Goal: Task Accomplishment & Management: Manage account settings

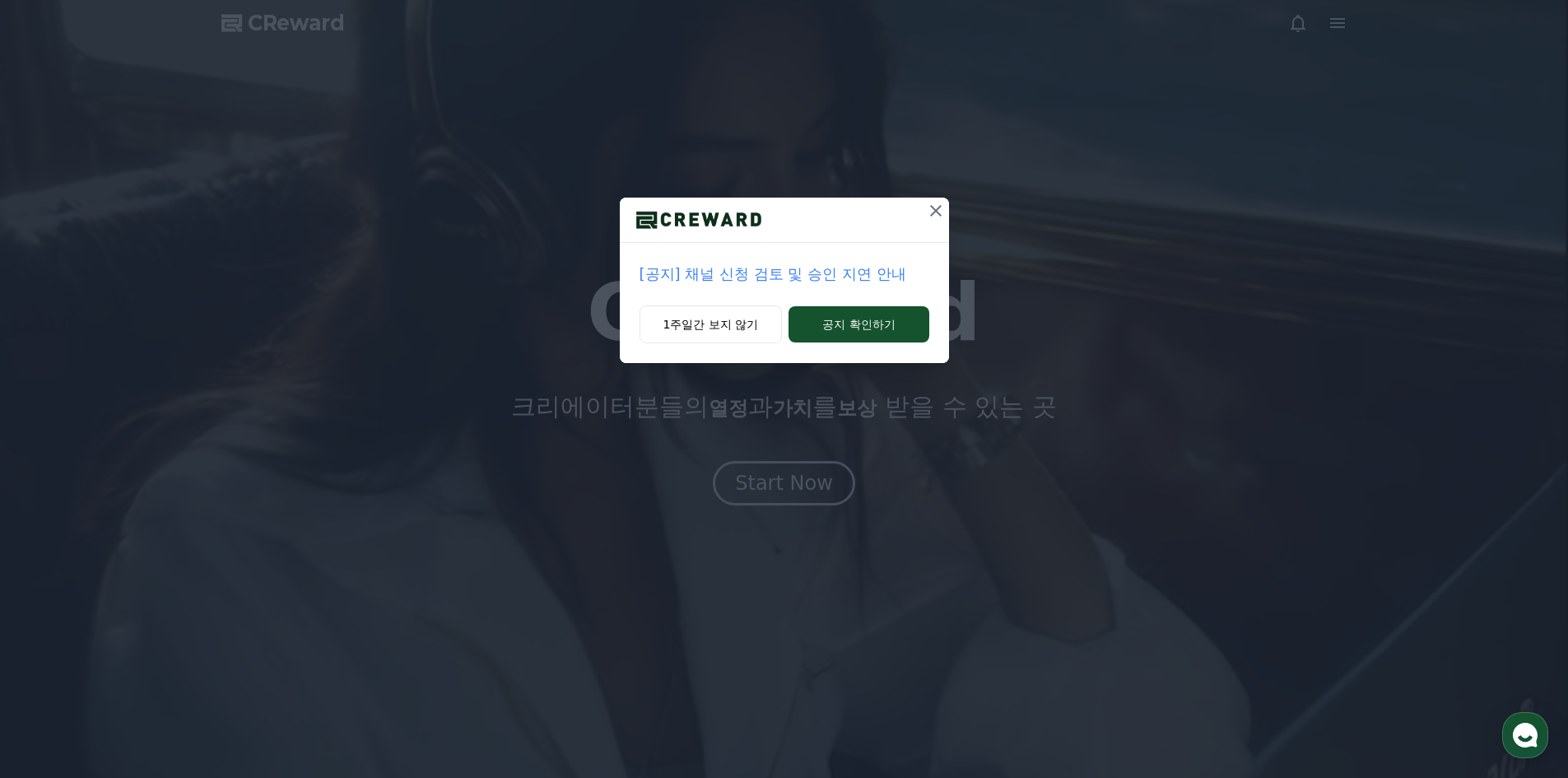
drag, startPoint x: 935, startPoint y: 212, endPoint x: 908, endPoint y: 205, distance: 27.9
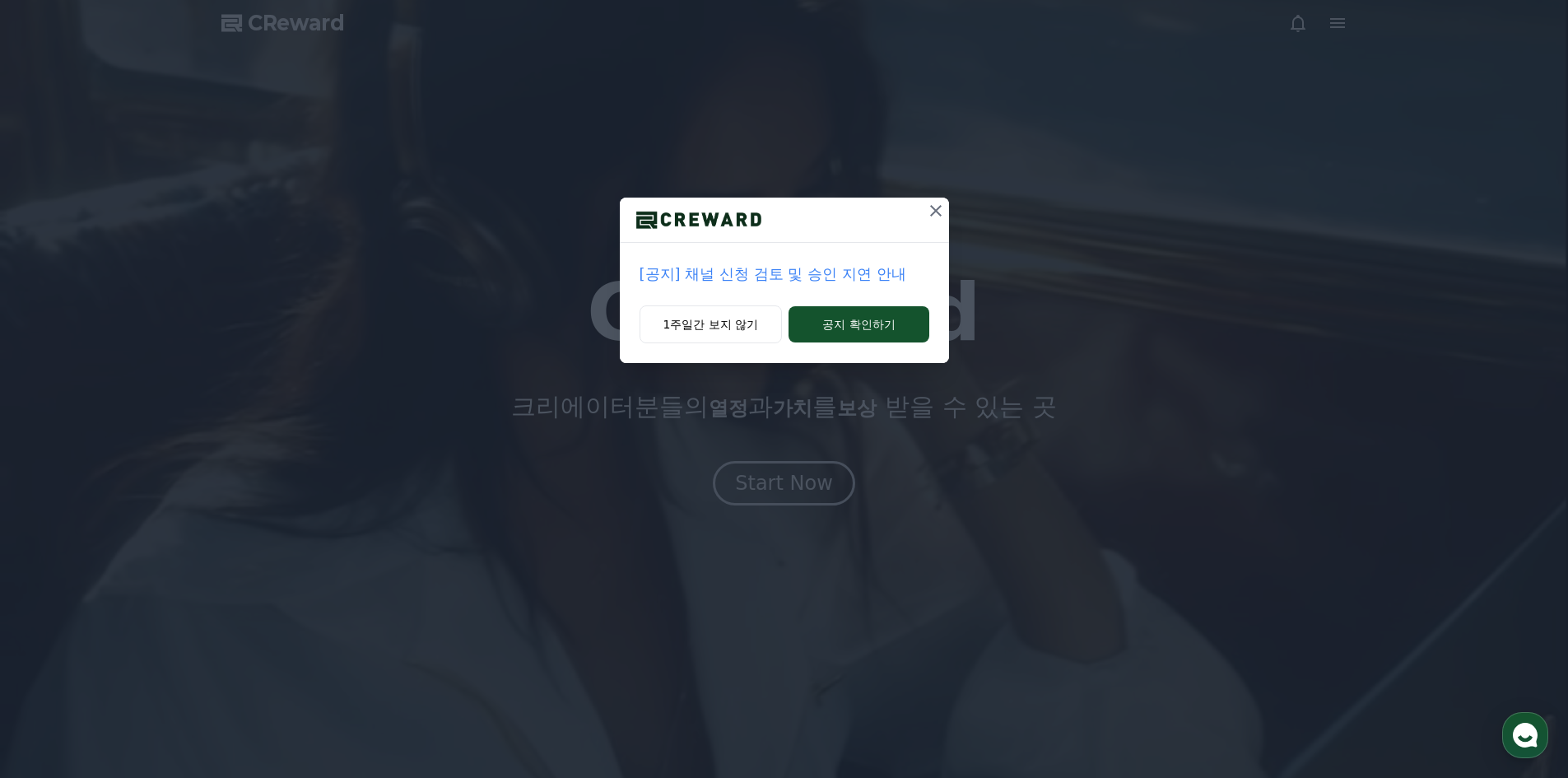
click at [935, 212] on icon at bounding box center [935, 210] width 20 height 20
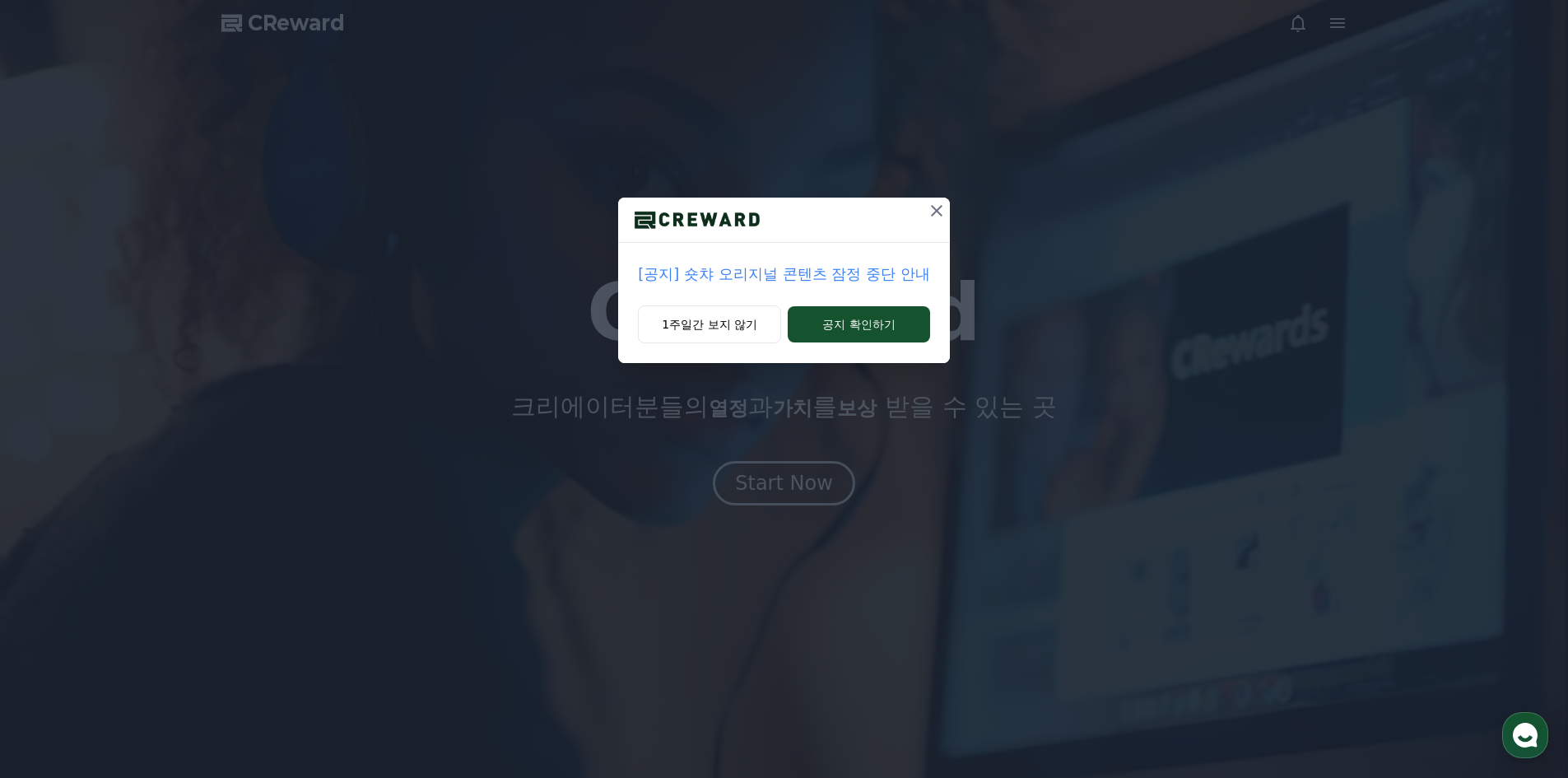
click at [935, 208] on icon at bounding box center [937, 210] width 11 height 11
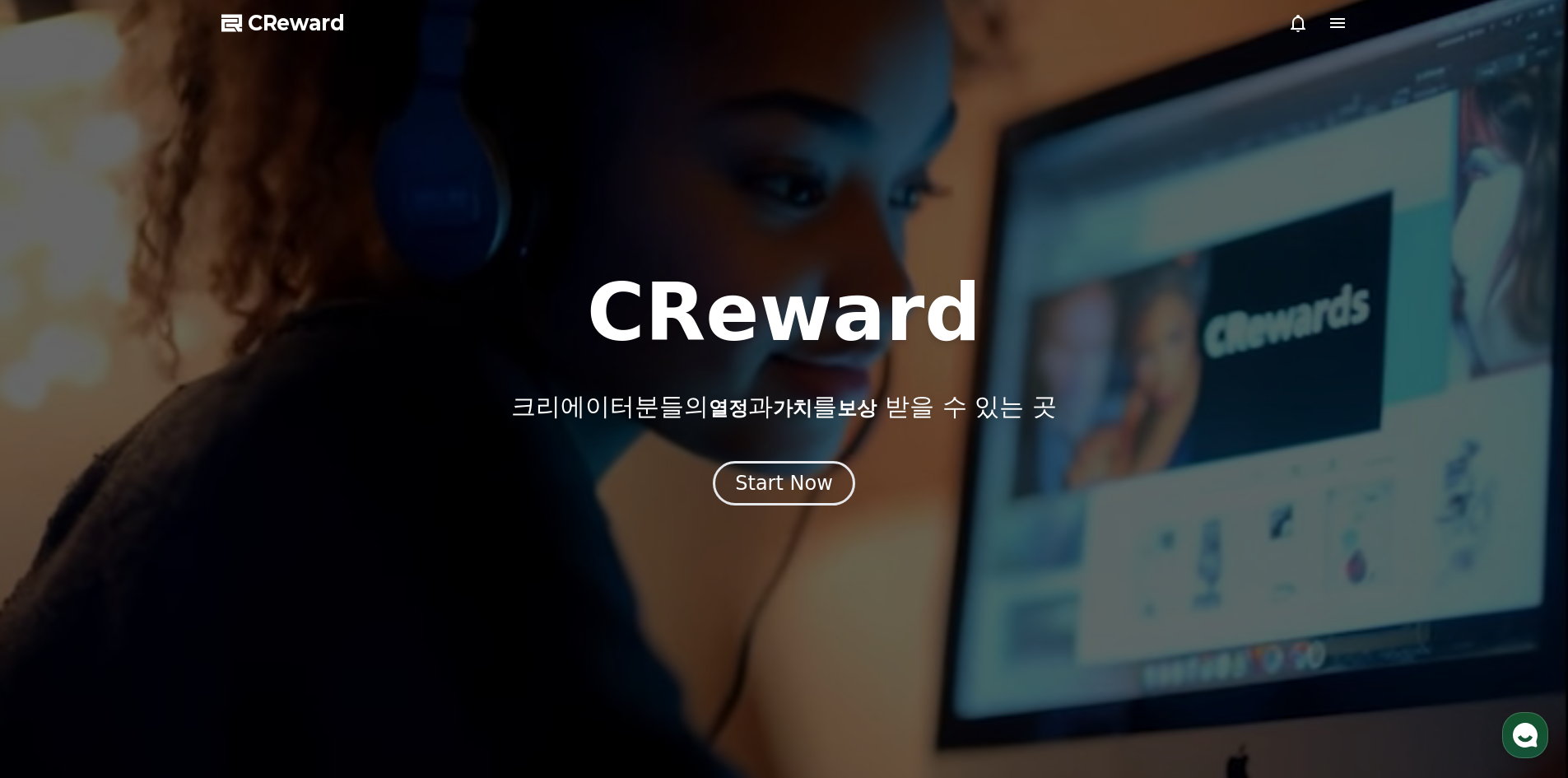
click at [1347, 31] on div at bounding box center [784, 389] width 1568 height 778
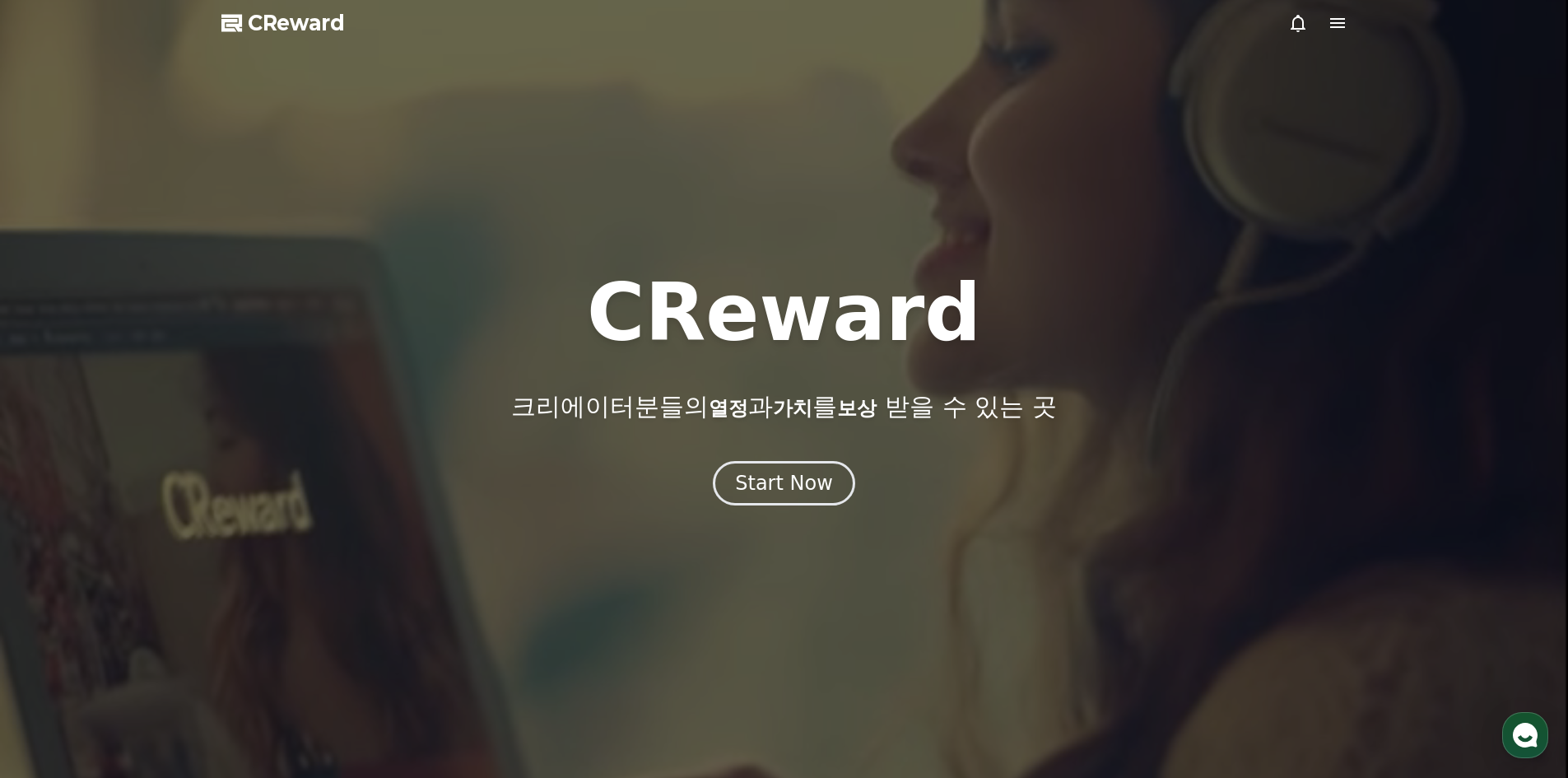
click at [1346, 23] on icon at bounding box center [1337, 22] width 20 height 20
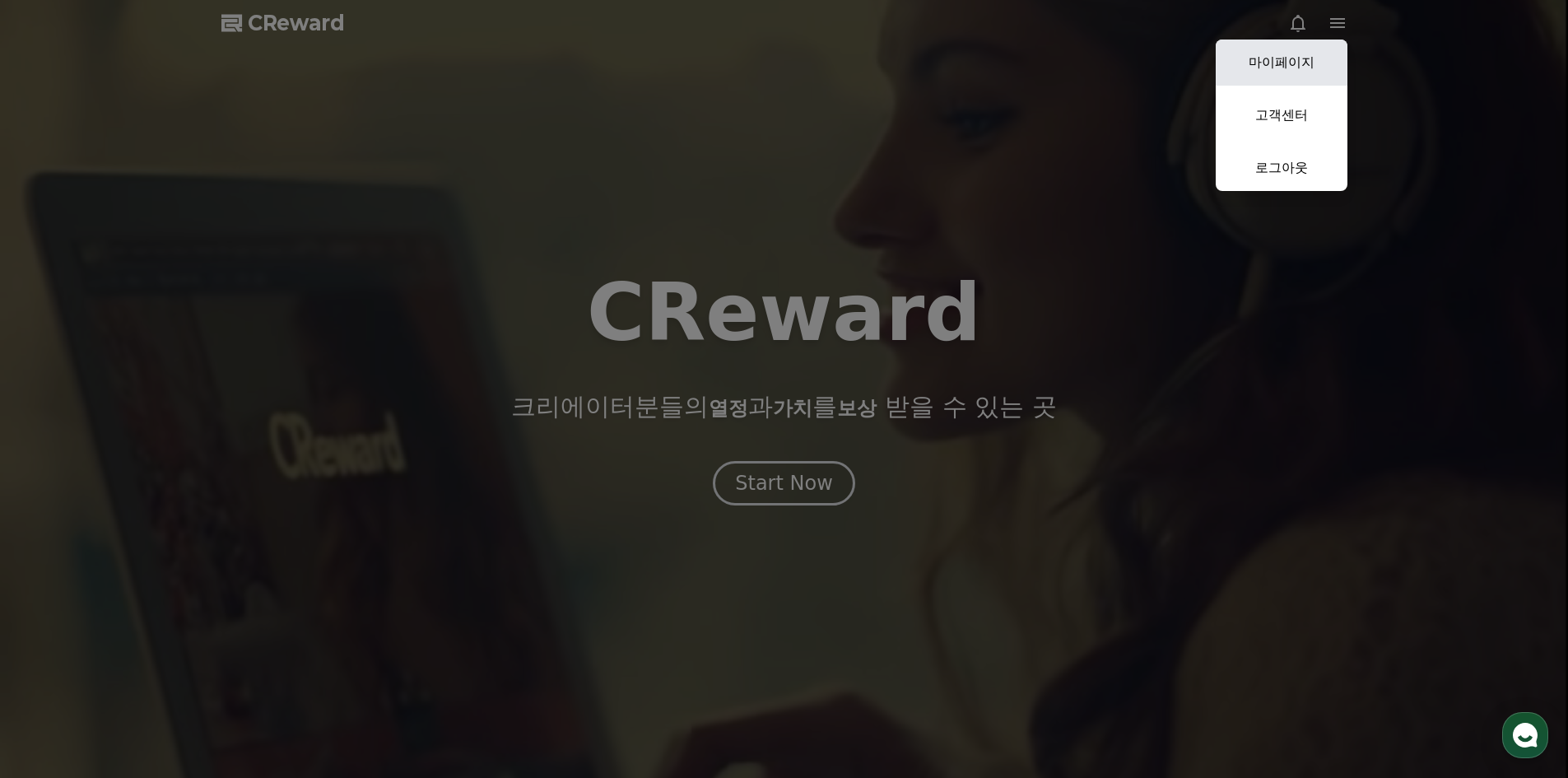
click at [1275, 65] on link "마이페이지" at bounding box center [1282, 62] width 132 height 47
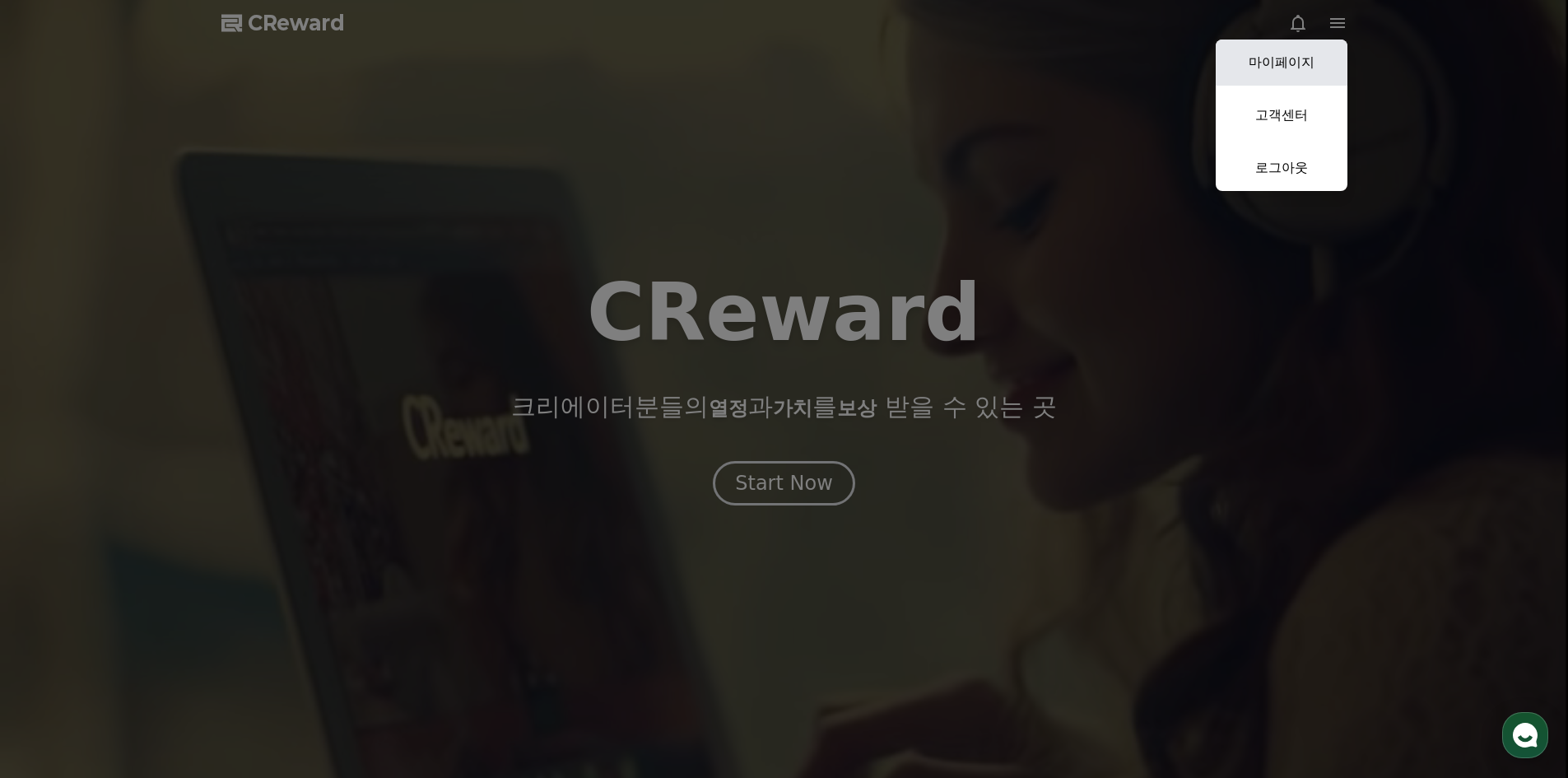
select select "**********"
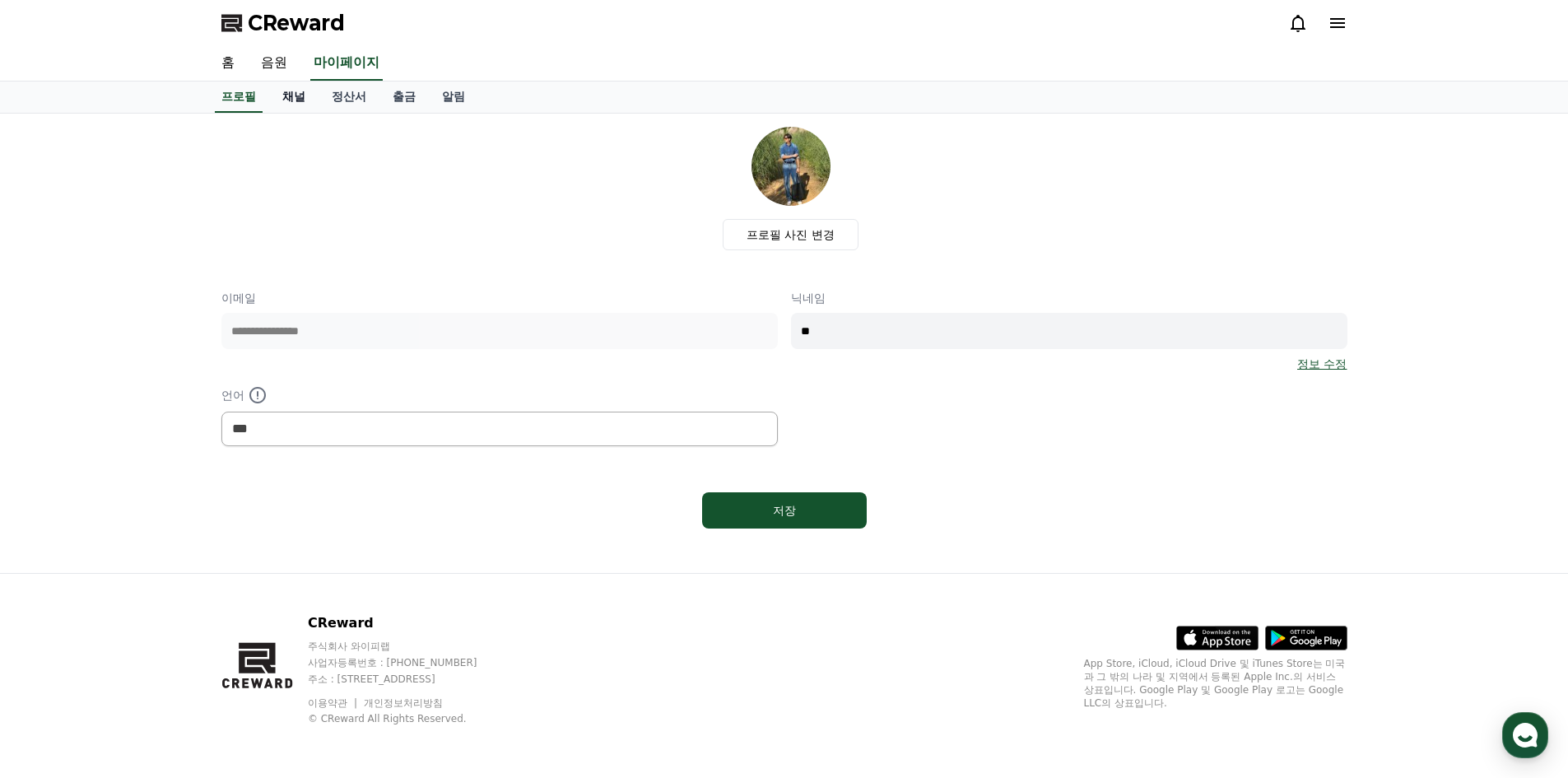
click at [298, 85] on link "채널" at bounding box center [293, 98] width 49 height 32
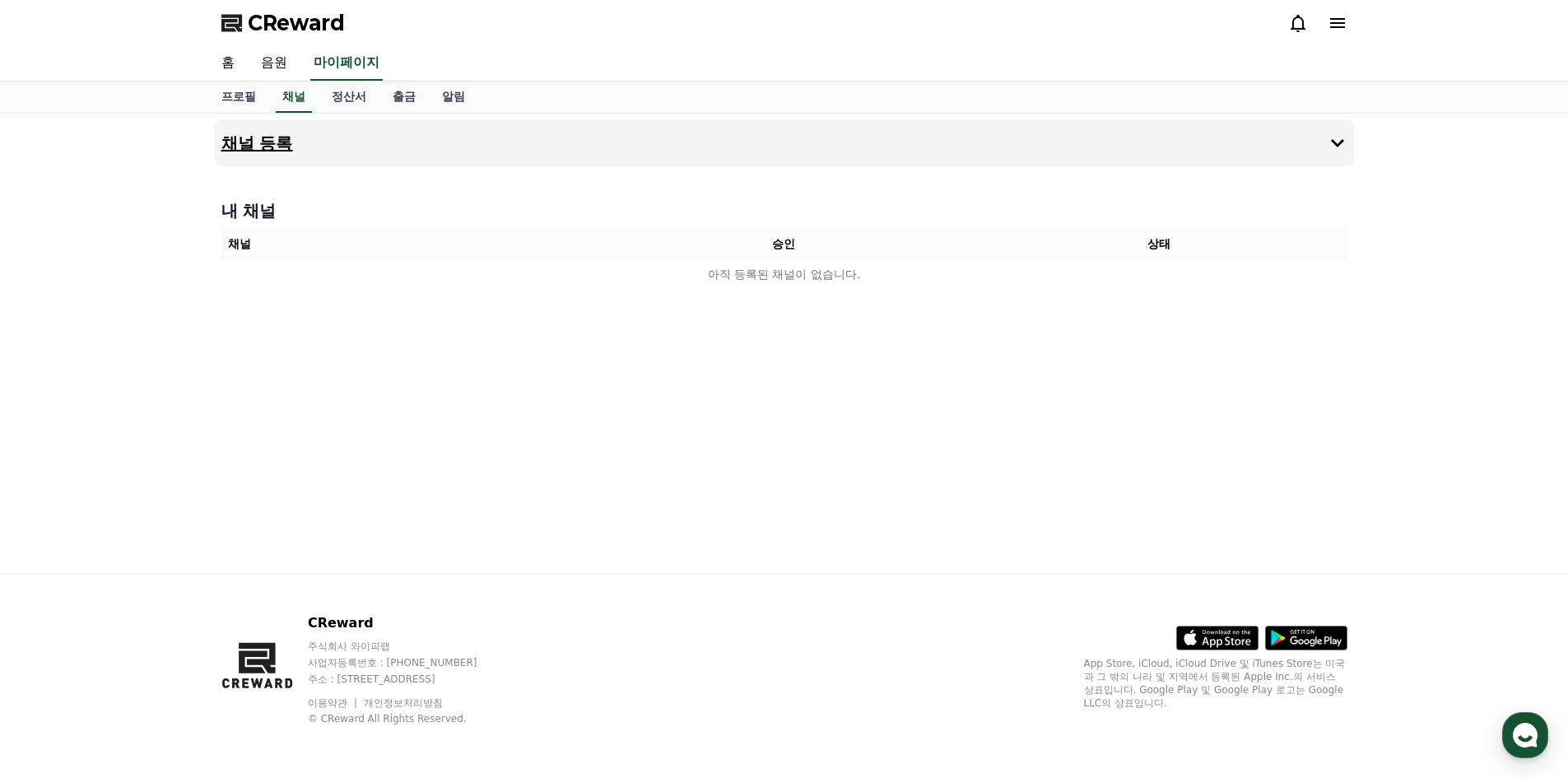
click at [303, 136] on button "채널 등록" at bounding box center [784, 143] width 1139 height 47
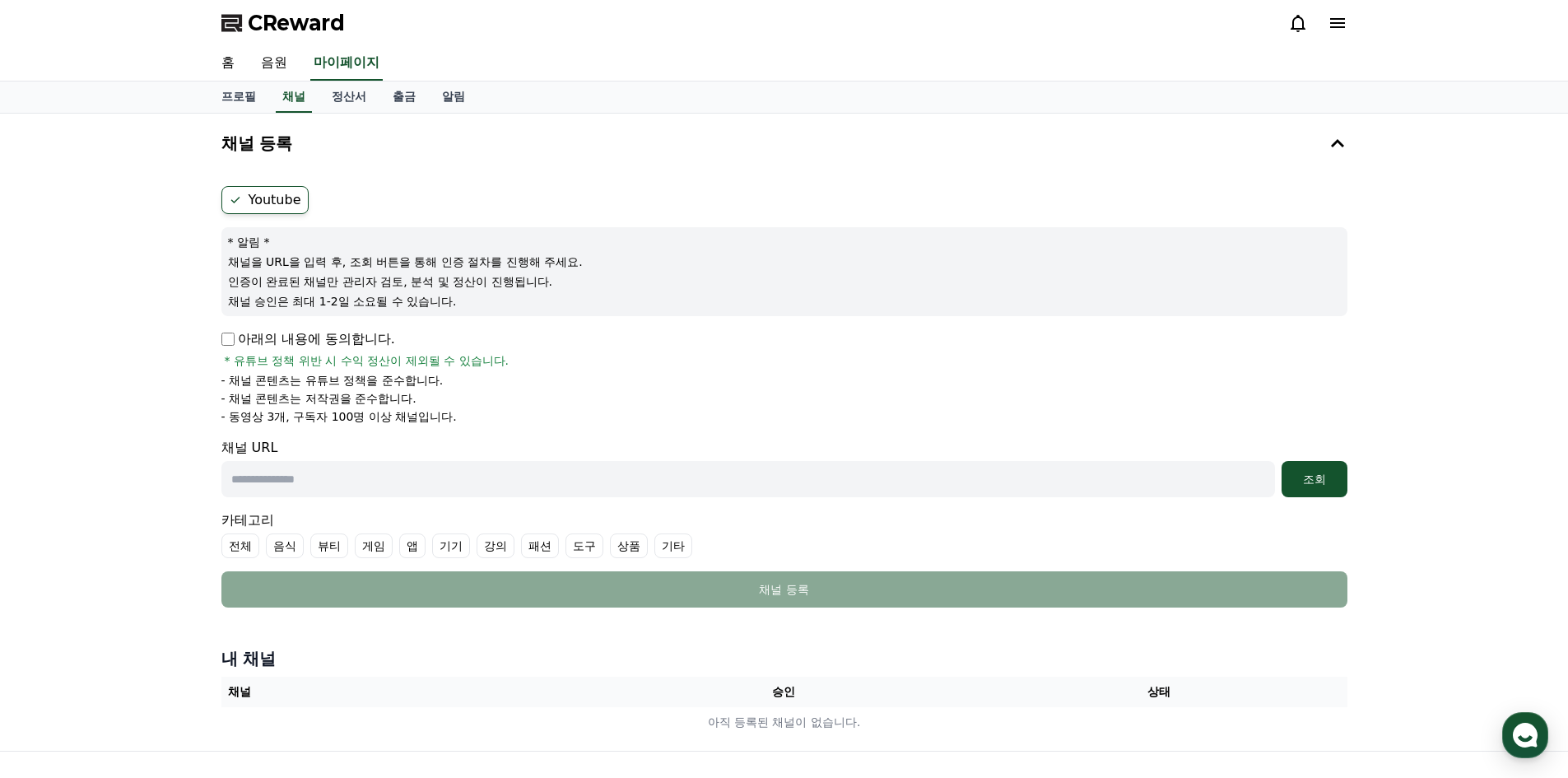
click at [275, 195] on label "Youtube" at bounding box center [265, 200] width 87 height 28
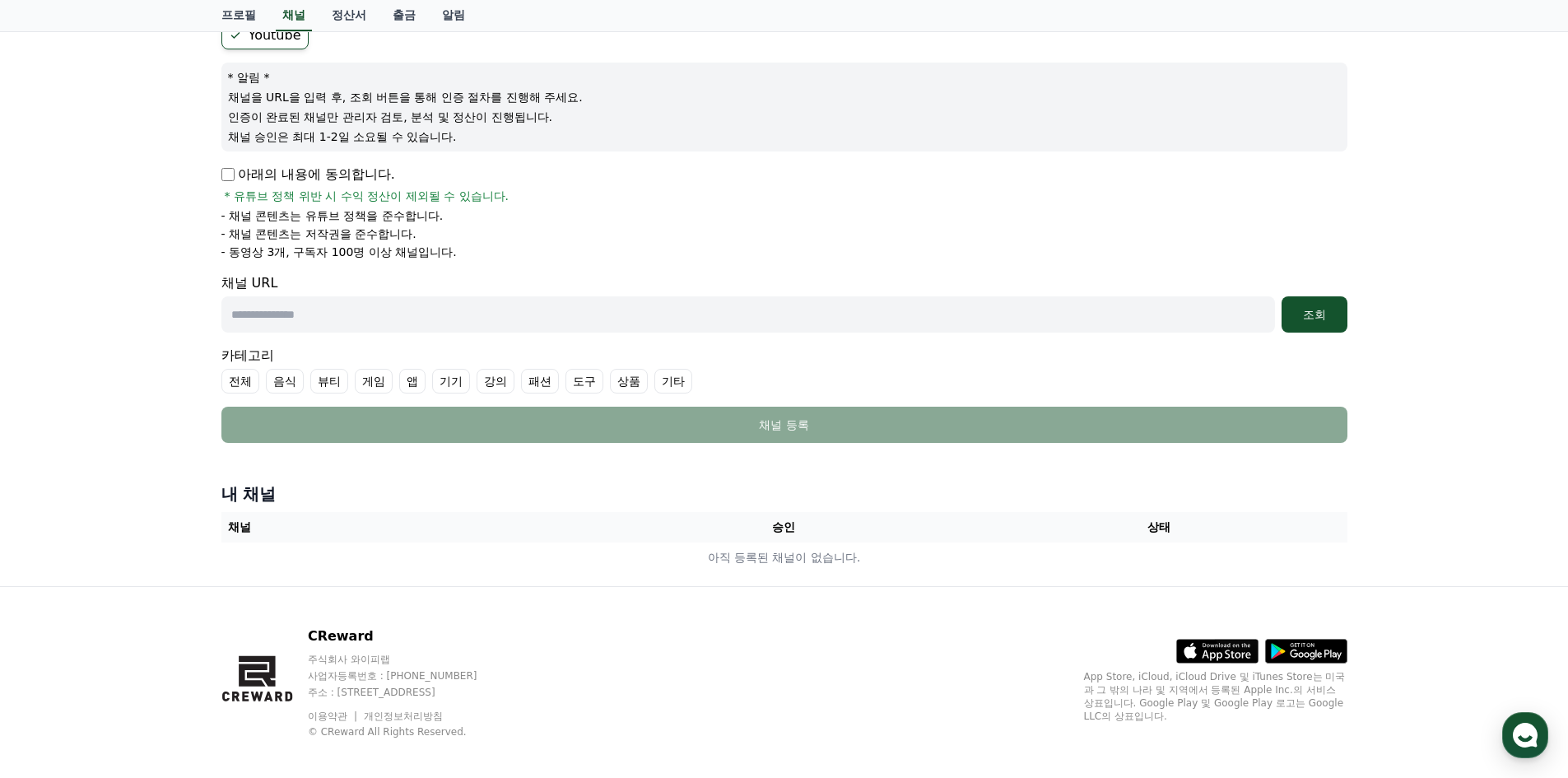
click at [233, 379] on label "전체" at bounding box center [240, 381] width 38 height 25
click at [684, 378] on label "기타" at bounding box center [693, 381] width 38 height 25
click at [1039, 324] on input "text" at bounding box center [748, 314] width 1053 height 36
click at [424, 314] on input "text" at bounding box center [748, 314] width 1053 height 36
paste input "**********"
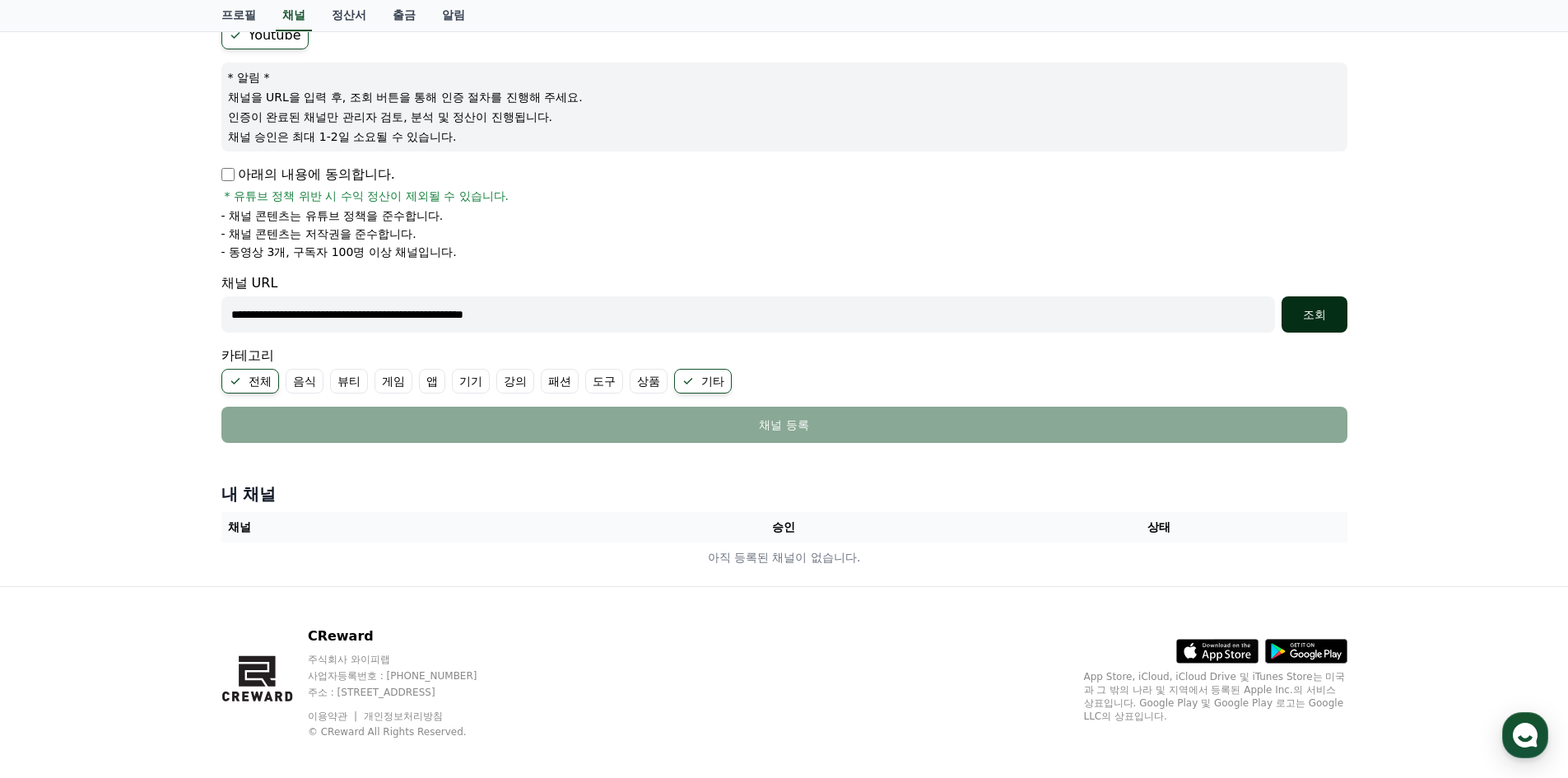
type input "**********"
click at [1314, 302] on button "조회" at bounding box center [1314, 314] width 66 height 36
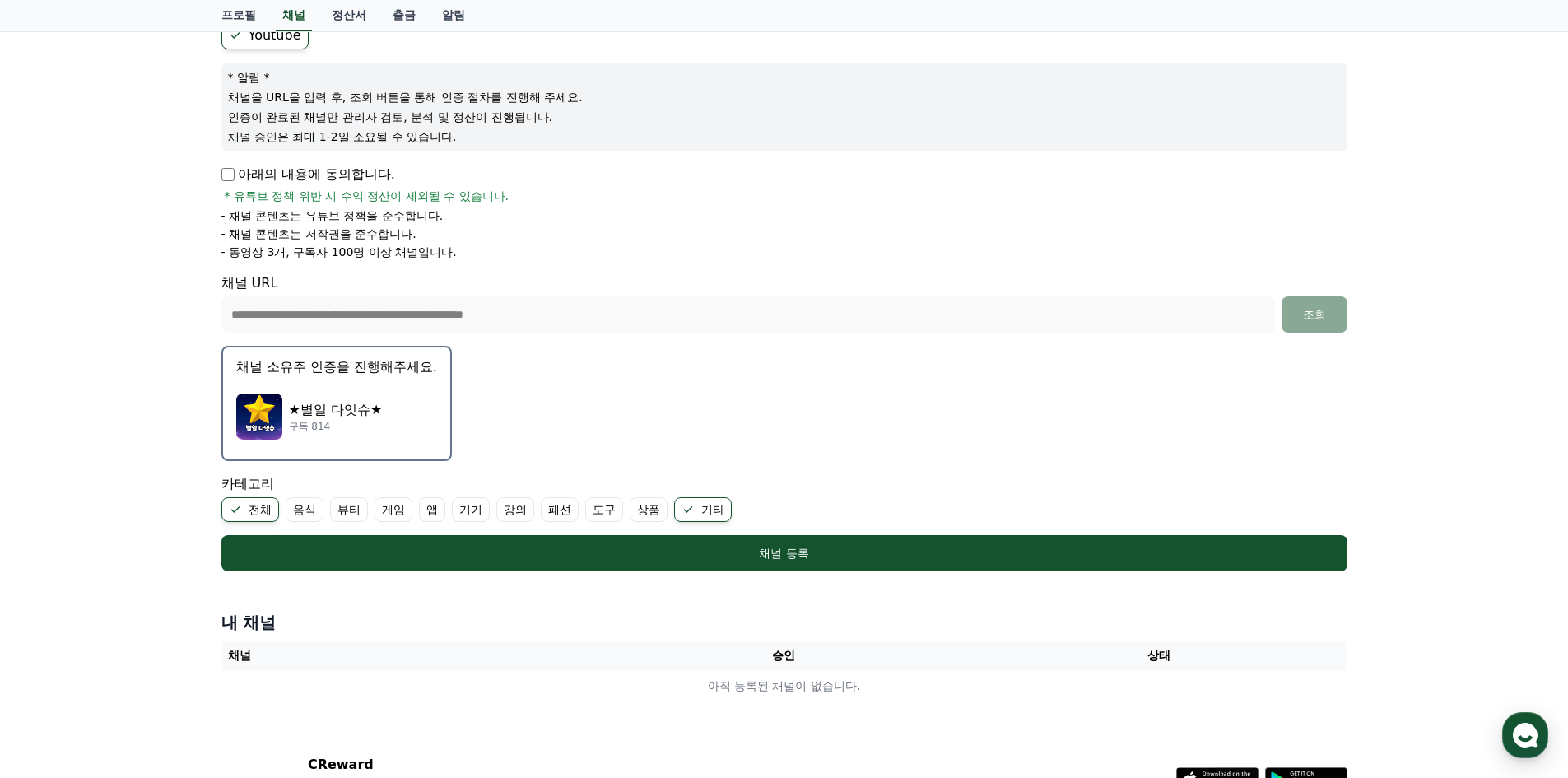
click at [337, 368] on p "채널 소유주 인증을 진행해주세요." at bounding box center [337, 367] width 201 height 20
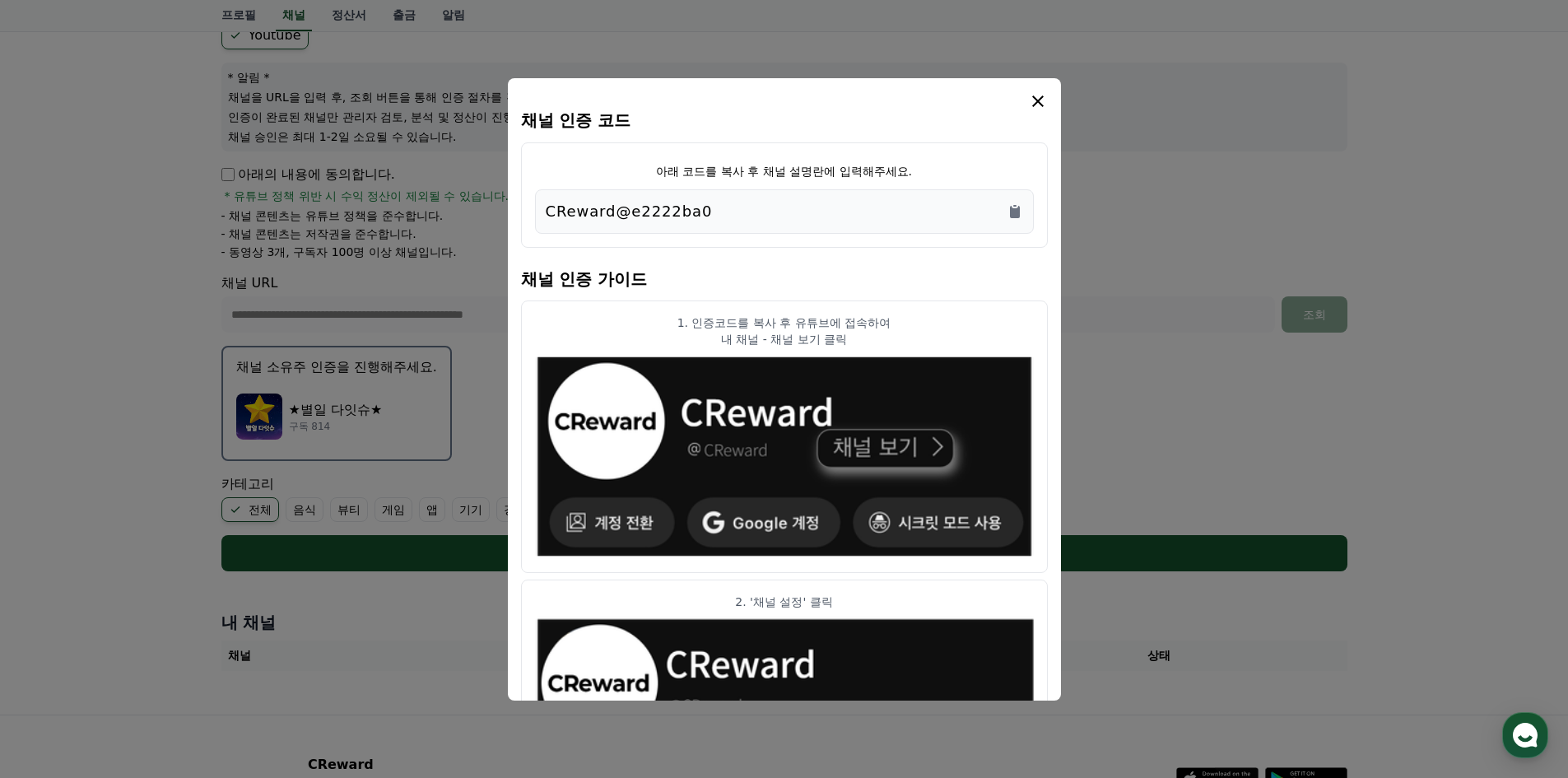
drag, startPoint x: 739, startPoint y: 211, endPoint x: 537, endPoint y: 232, distance: 203.1
click at [537, 232] on div "CReward@e2222ba0" at bounding box center [784, 211] width 499 height 45
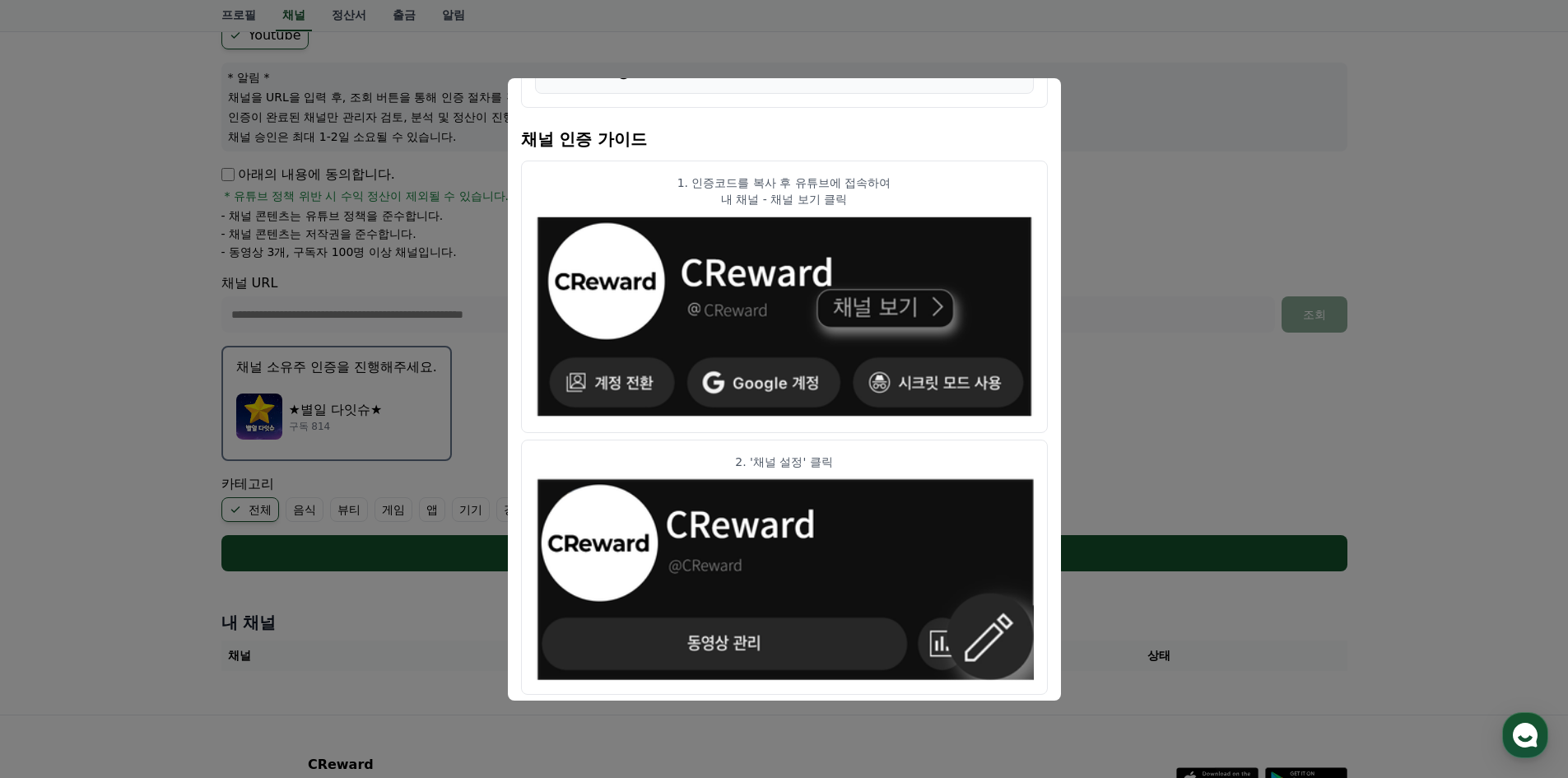
scroll to position [0, 0]
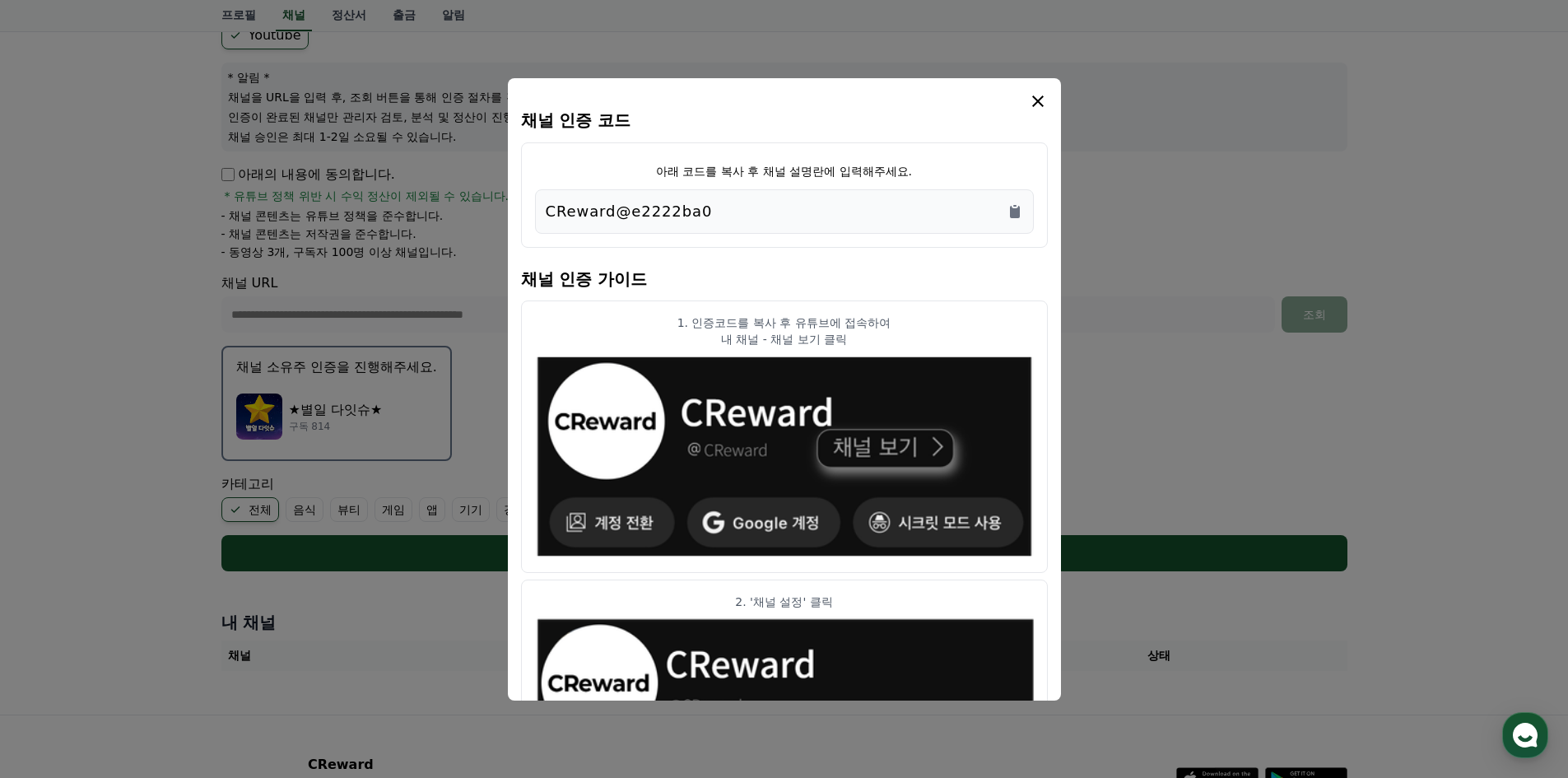
copy p "CReward@e2222ba0"
click at [1032, 101] on icon "modal" at bounding box center [1038, 101] width 20 height 20
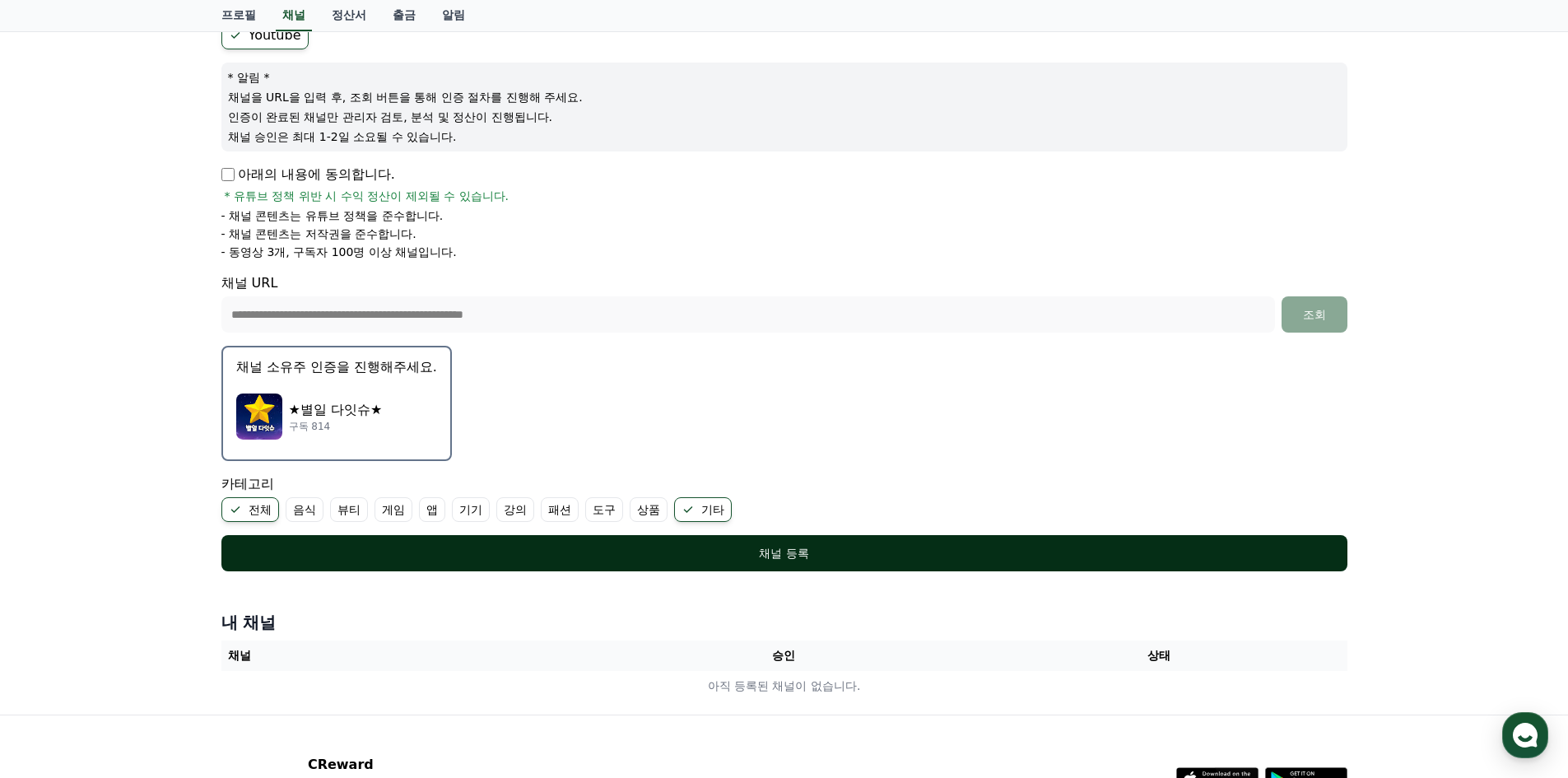
click at [813, 560] on div "채널 등록" at bounding box center [784, 554] width 1060 height 17
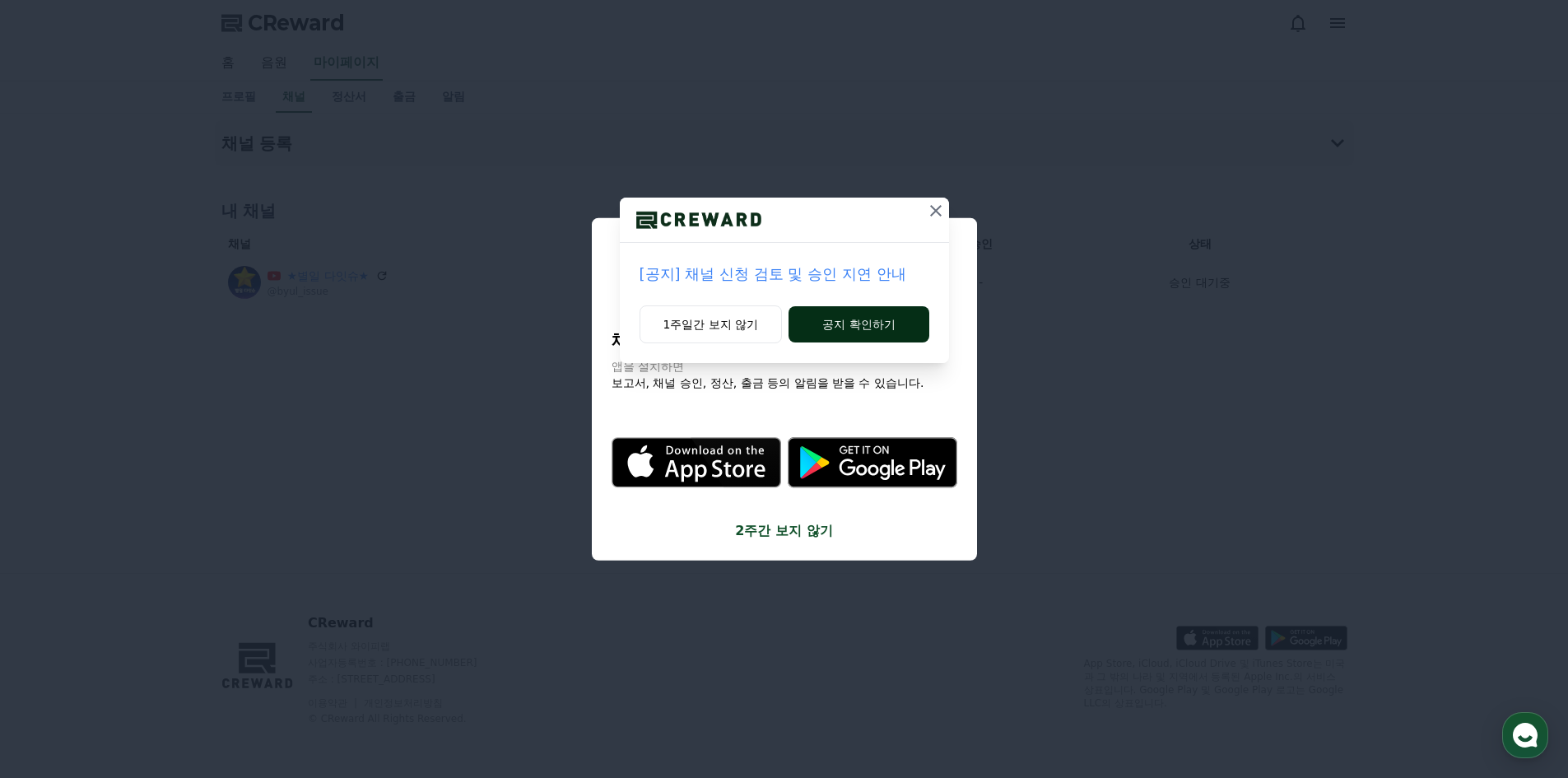
click at [815, 321] on button "공지 확인하기" at bounding box center [859, 324] width 140 height 36
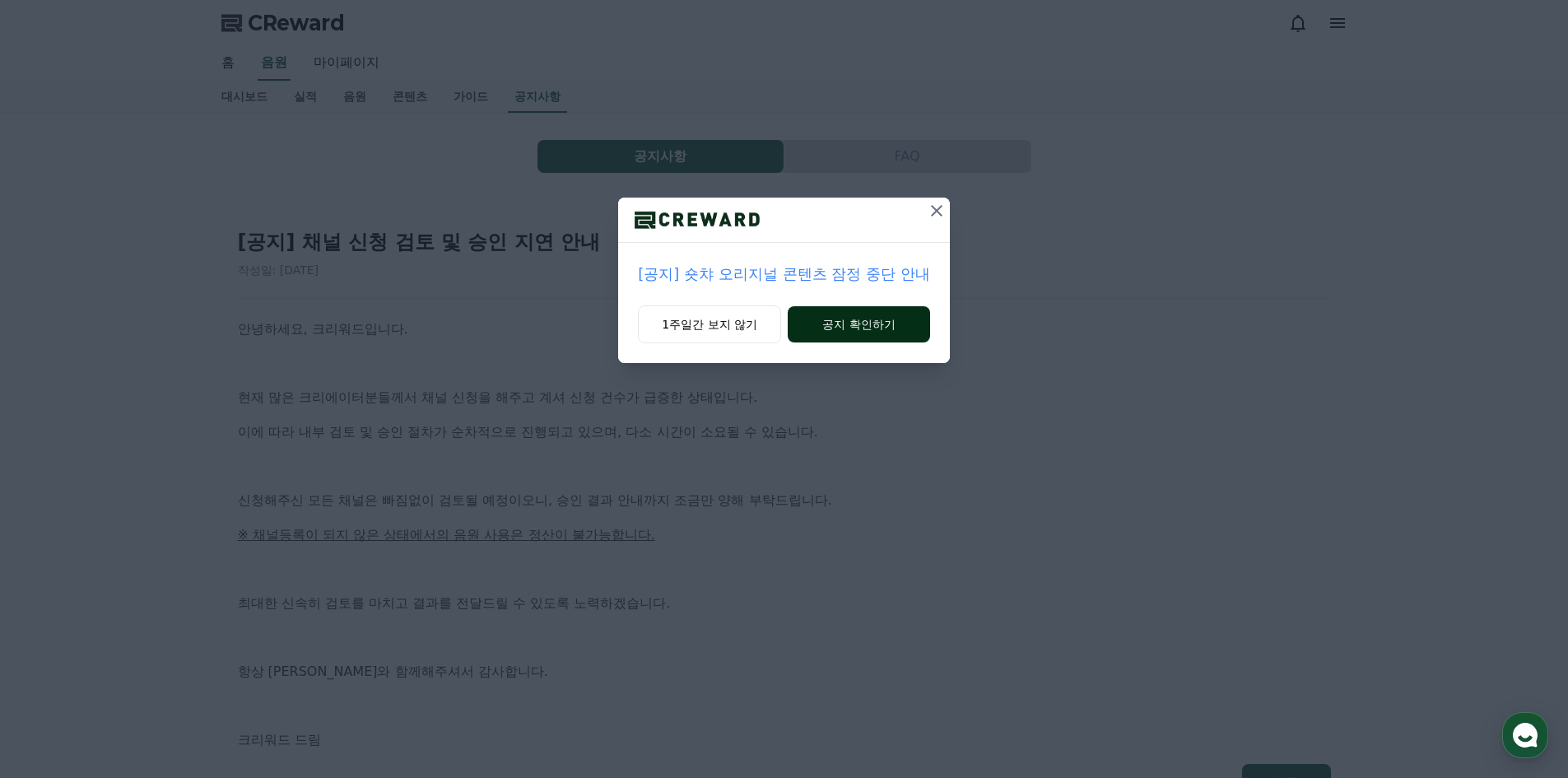
click at [855, 331] on button "공지 확인하기" at bounding box center [859, 324] width 142 height 36
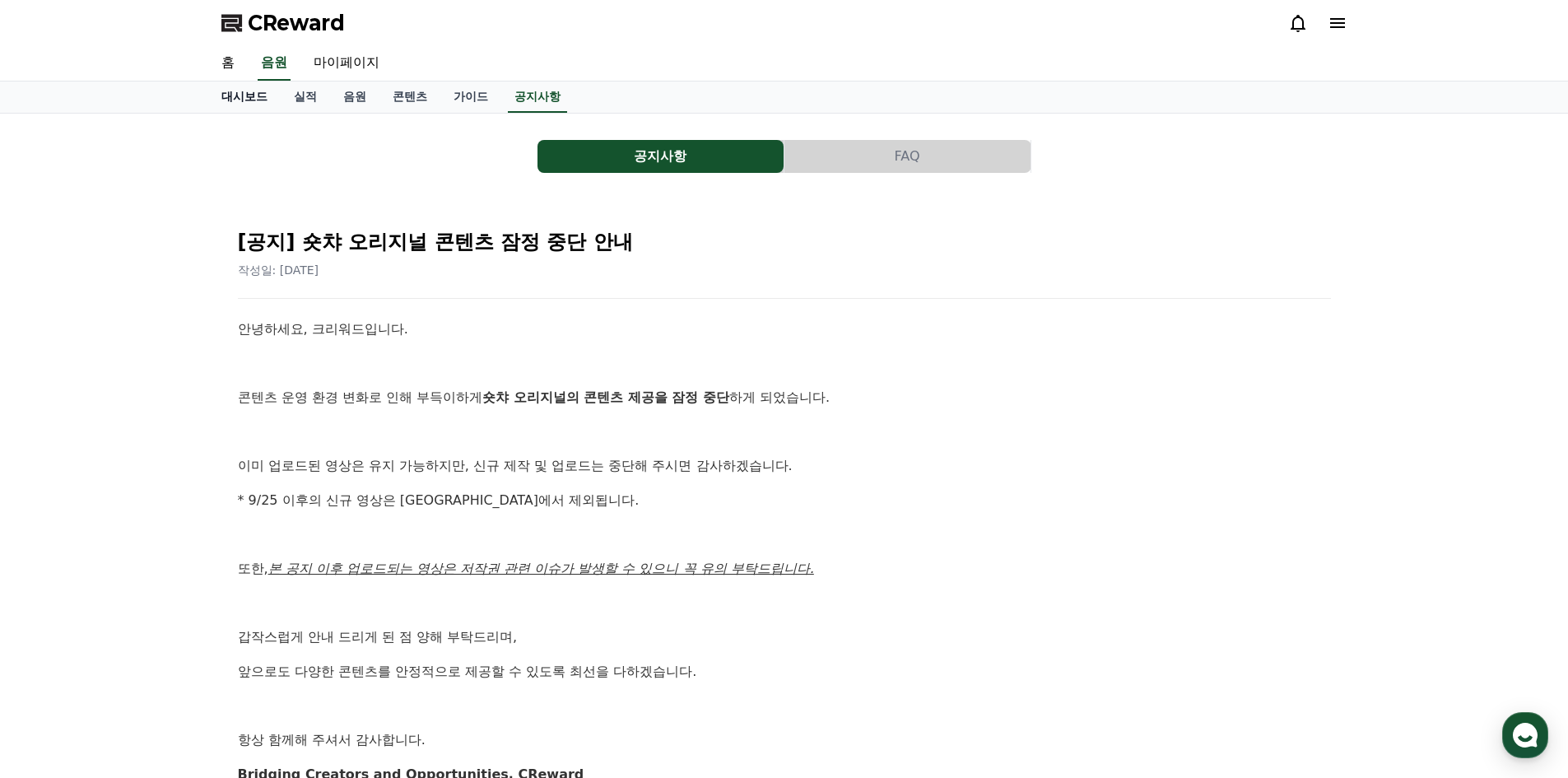
click at [237, 103] on link "대시보드" at bounding box center [245, 98] width 73 height 32
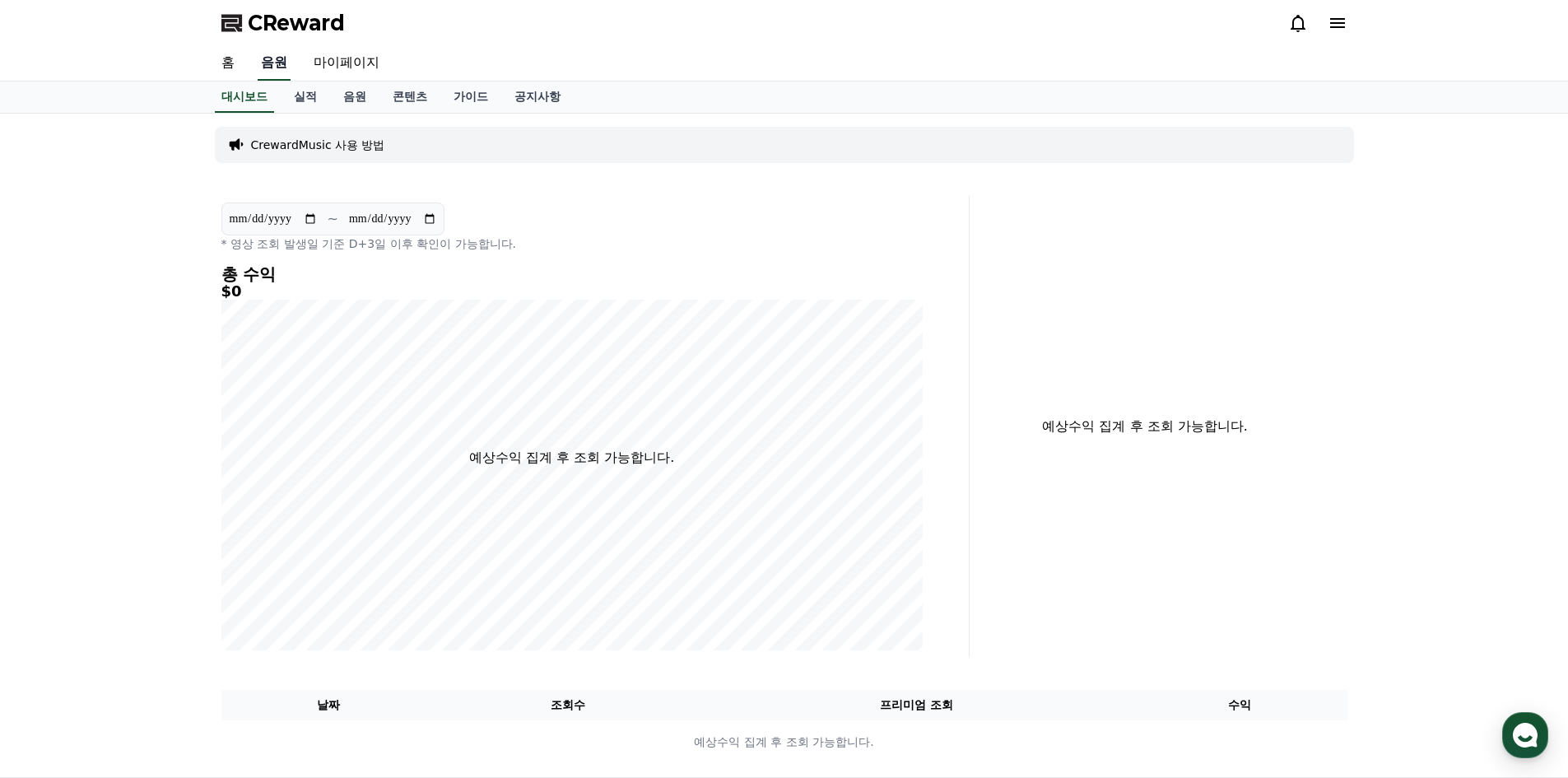
click at [278, 60] on link "음원" at bounding box center [274, 63] width 33 height 34
click at [240, 60] on link "홈" at bounding box center [228, 63] width 39 height 34
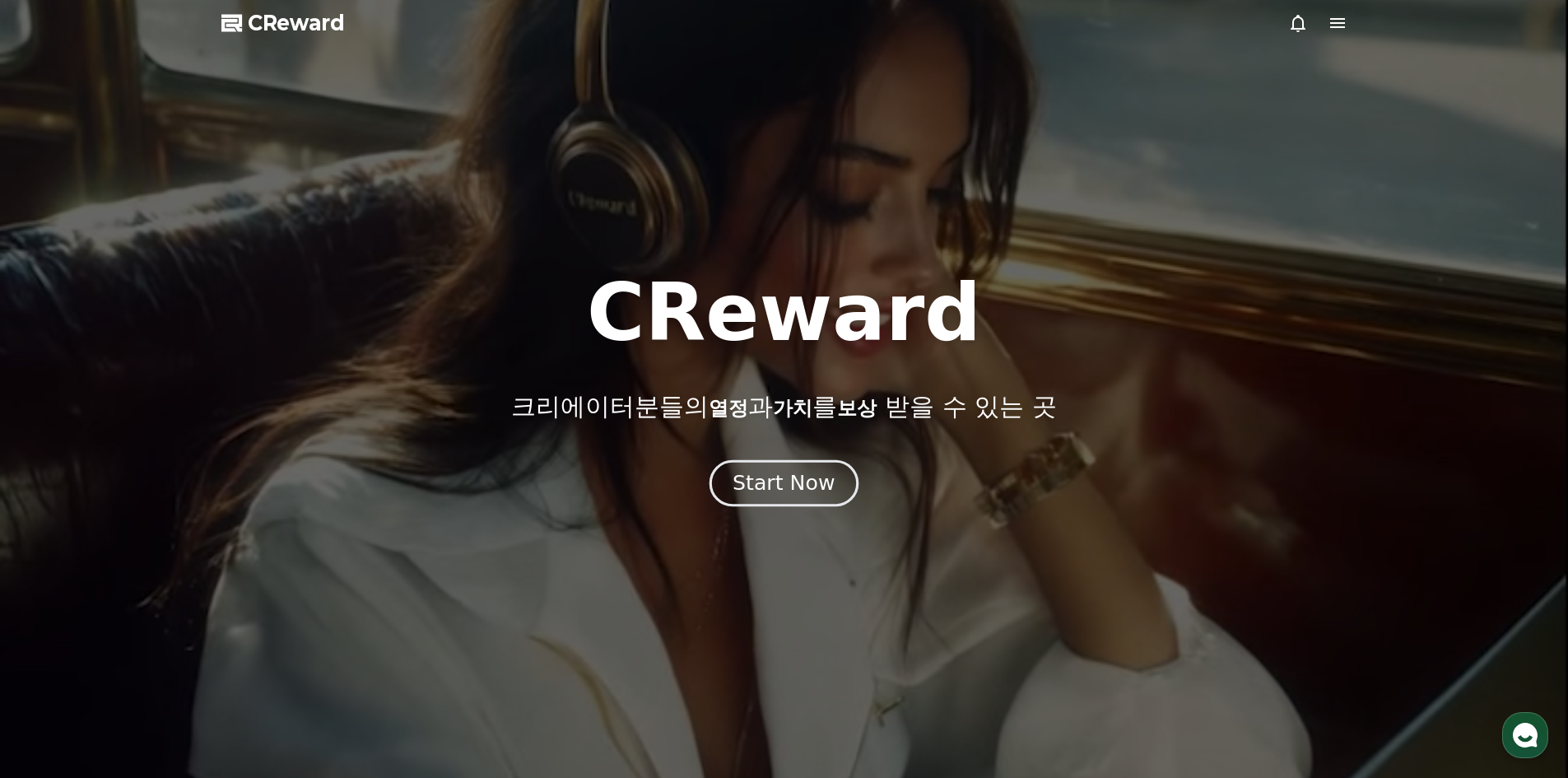
click at [820, 485] on div "Start Now" at bounding box center [784, 483] width 102 height 28
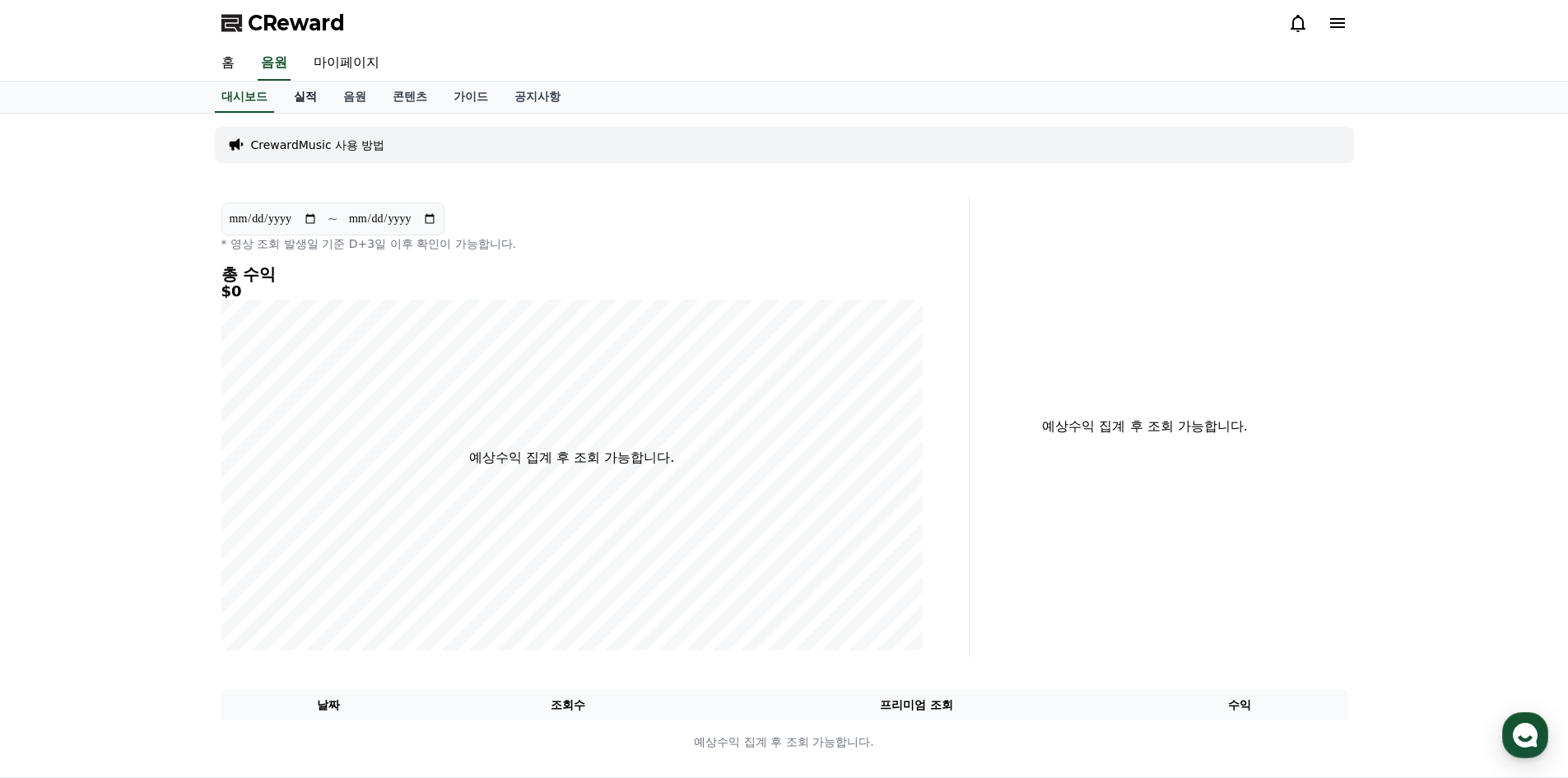
click at [296, 100] on link "실적" at bounding box center [305, 98] width 49 height 32
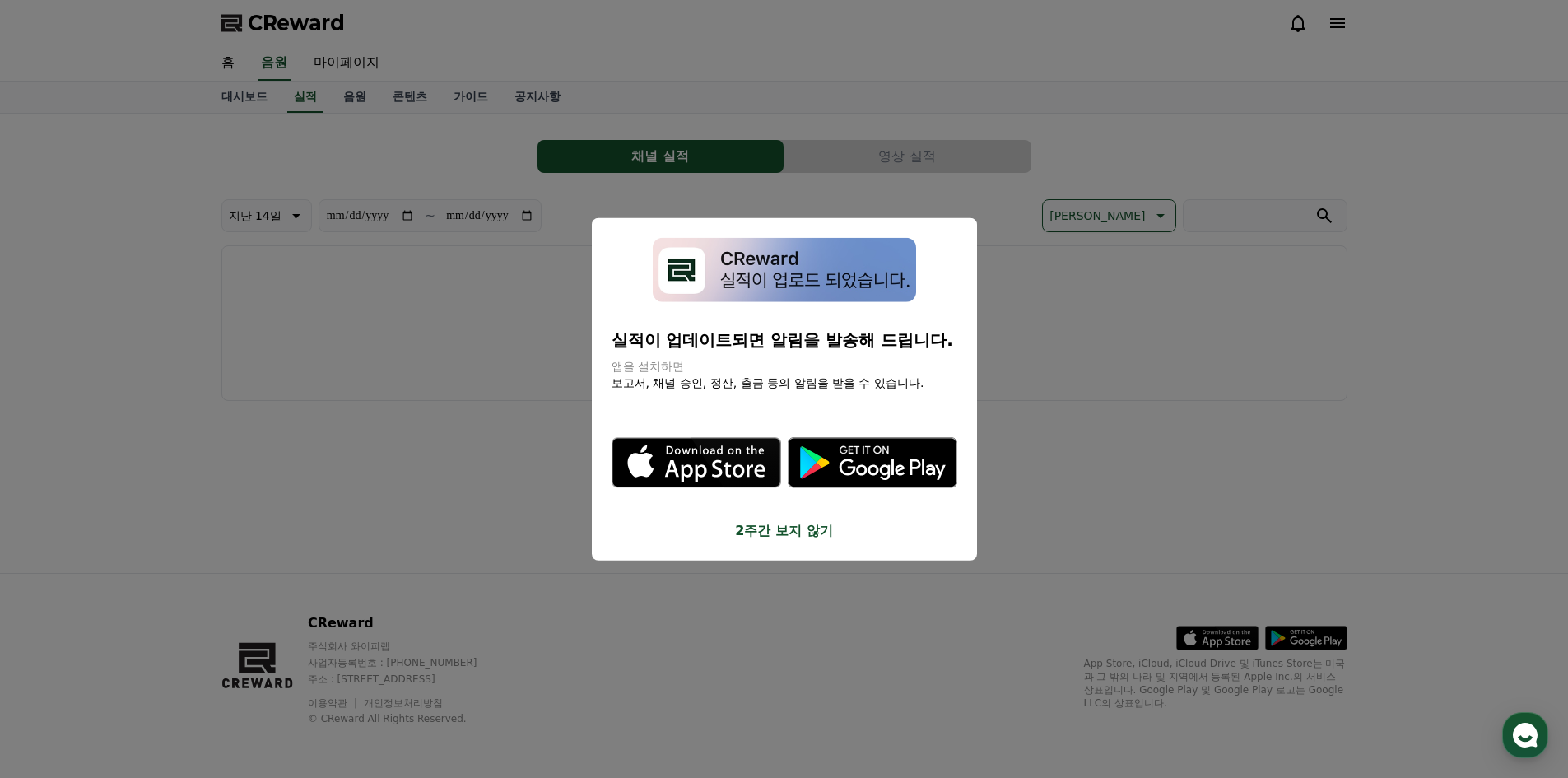
click at [786, 541] on div "실적이 업데이트되면 알림을 발송해 드립니다. 앱을 설치하면 보고서, 채널 승인, 정산, 출금 등의 알림을 받을 수 있습니다. .st0 { fi…" at bounding box center [784, 389] width 385 height 343
click at [742, 525] on button "2주간 보지 않기" at bounding box center [784, 530] width 346 height 20
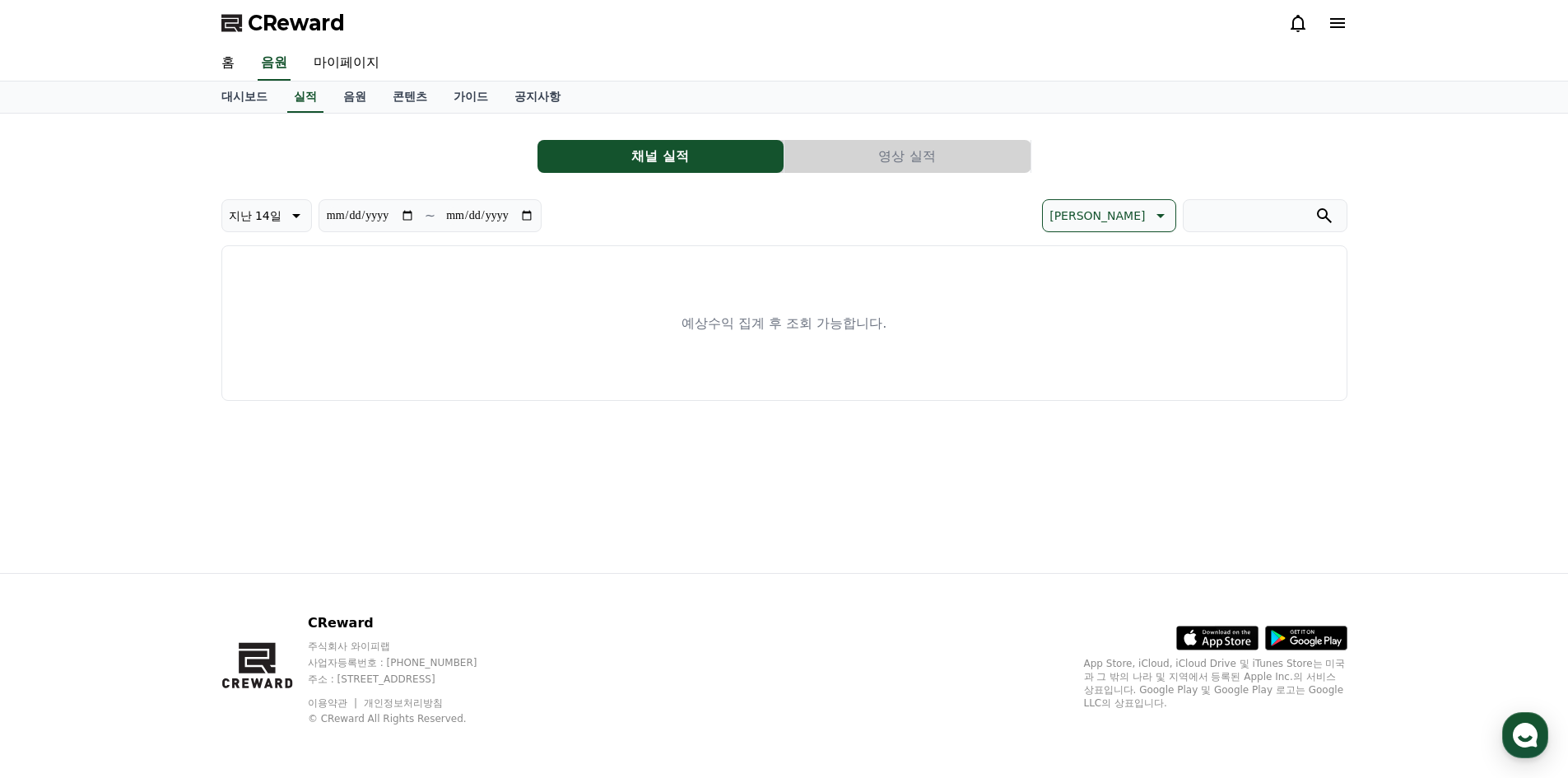
click at [921, 154] on button "영상 실적" at bounding box center [907, 155] width 247 height 33
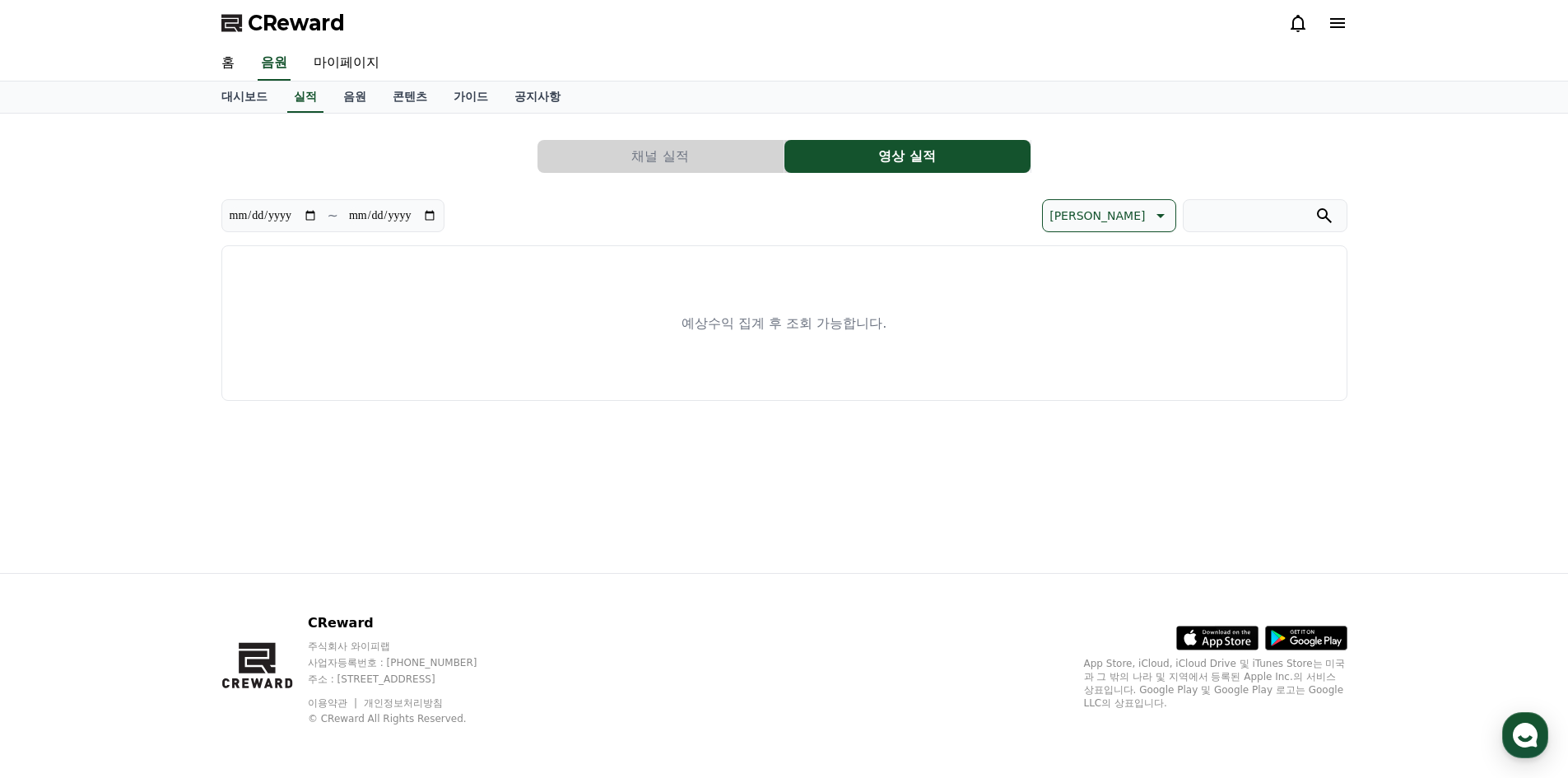
click at [717, 154] on button "채널 실적" at bounding box center [661, 155] width 247 height 33
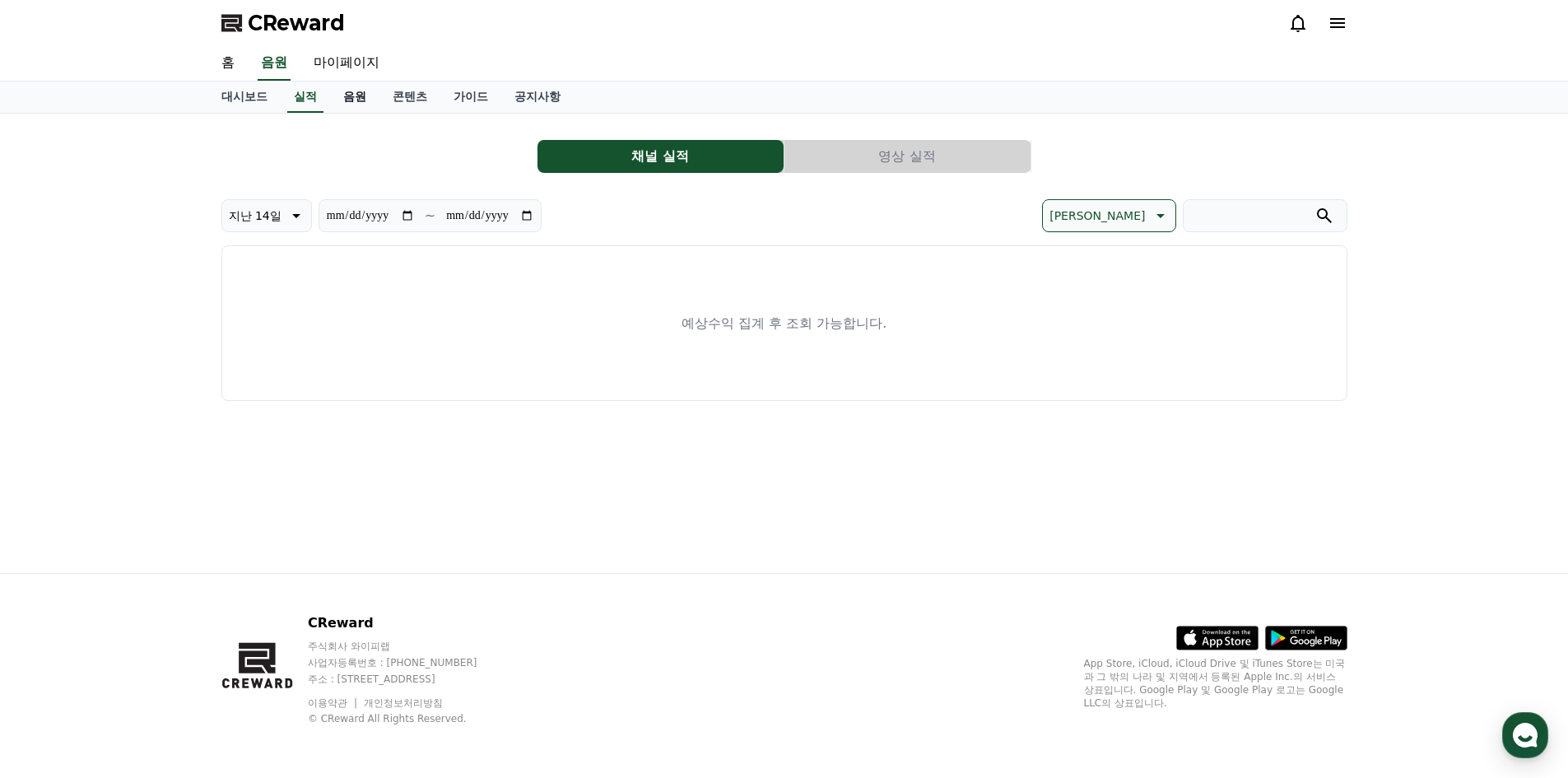
click at [360, 100] on link "음원" at bounding box center [355, 98] width 49 height 32
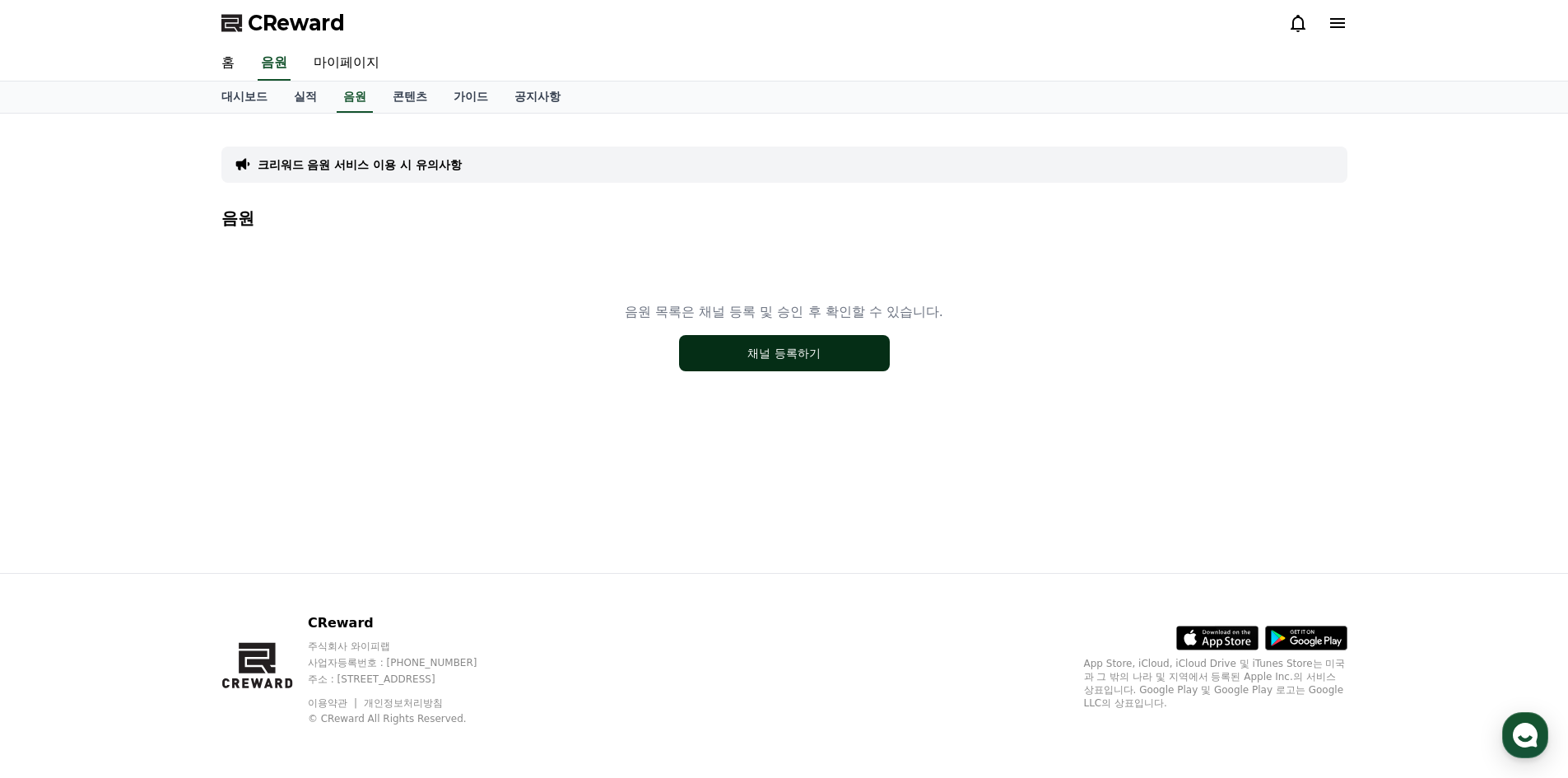
click at [727, 366] on button "채널 등록하기" at bounding box center [784, 353] width 210 height 36
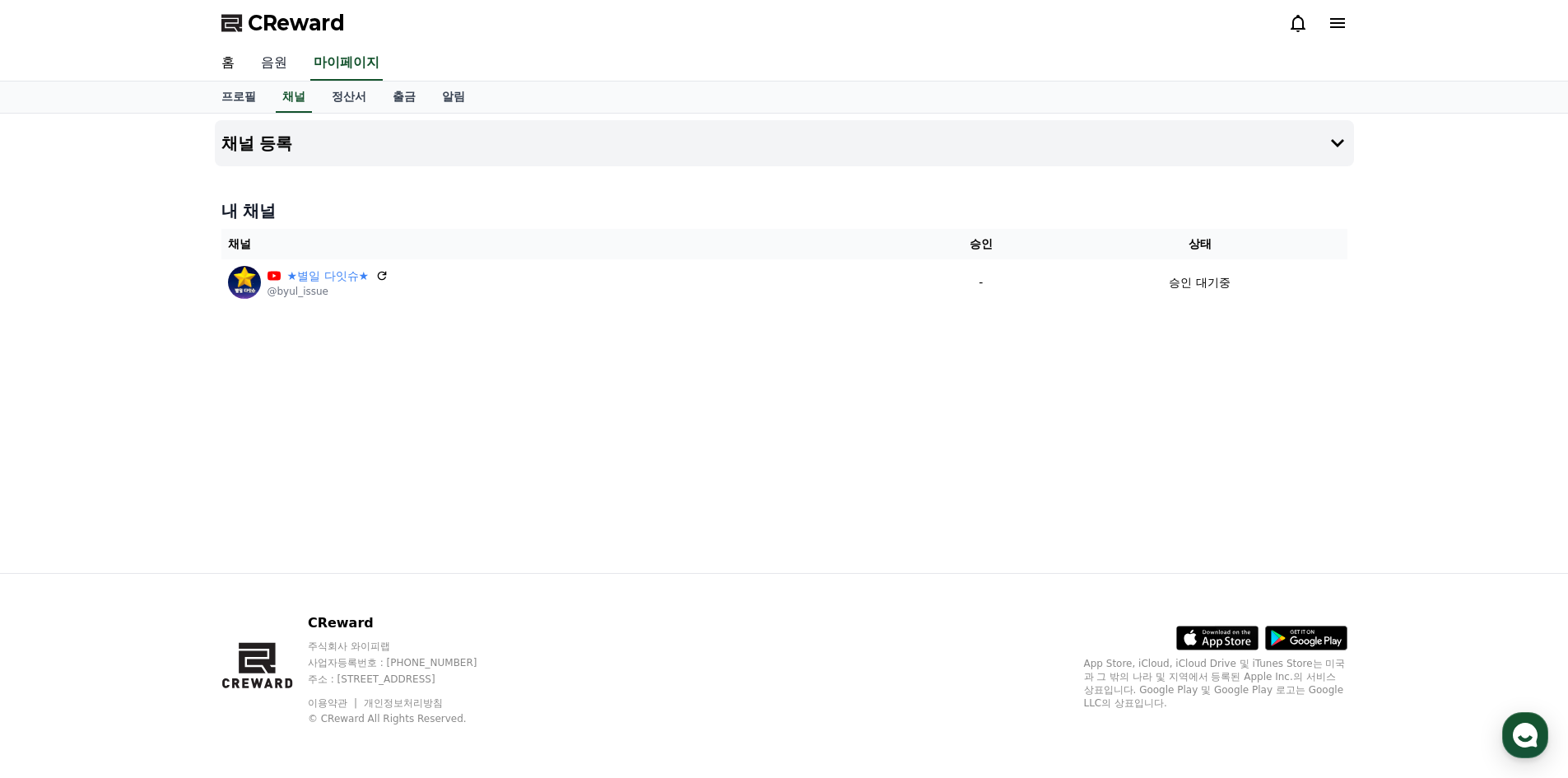
click at [268, 61] on link "음원" at bounding box center [274, 63] width 53 height 34
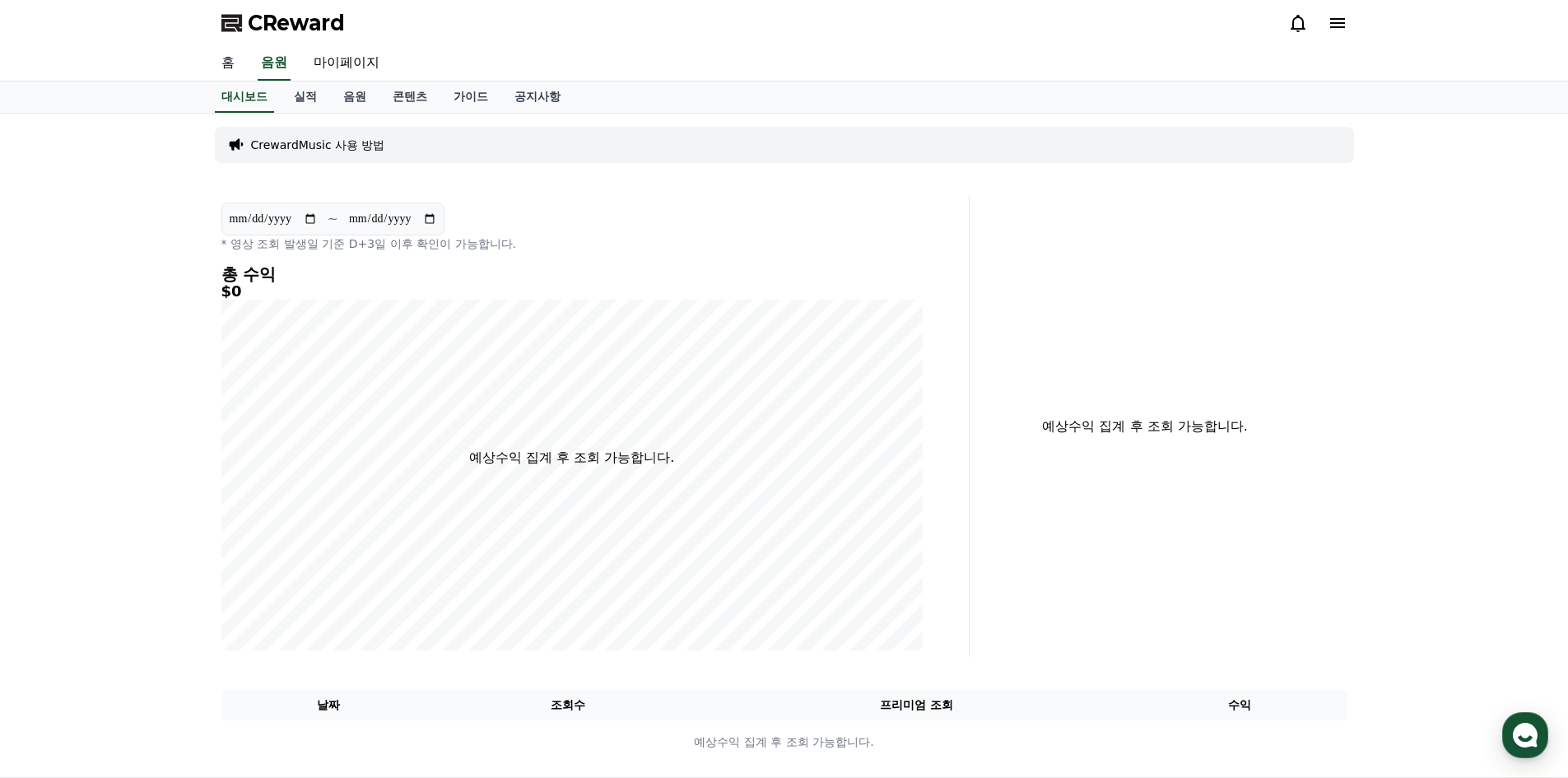
click at [235, 60] on link "홈" at bounding box center [228, 63] width 39 height 34
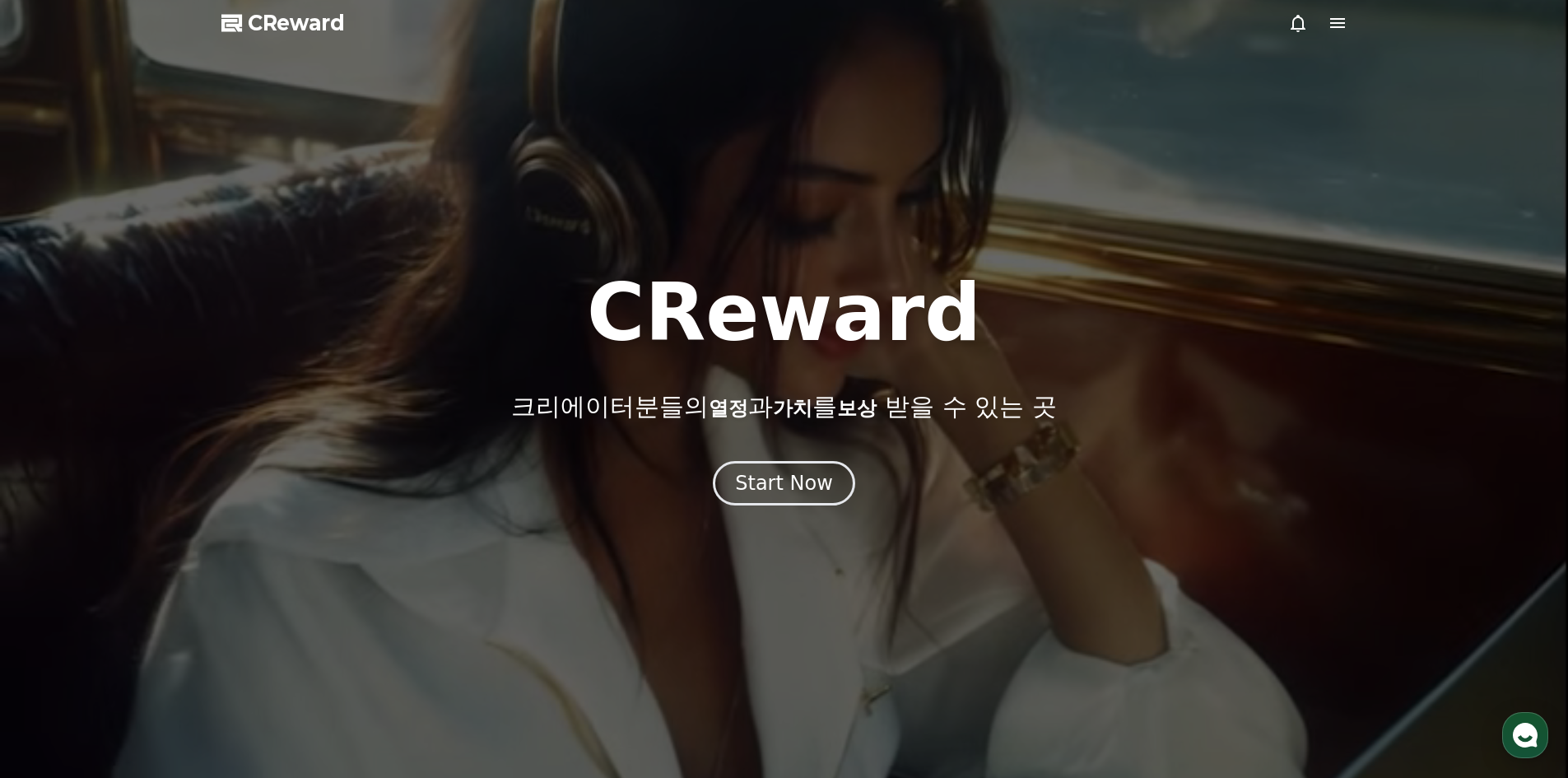
click at [1335, 25] on icon at bounding box center [1337, 22] width 20 height 20
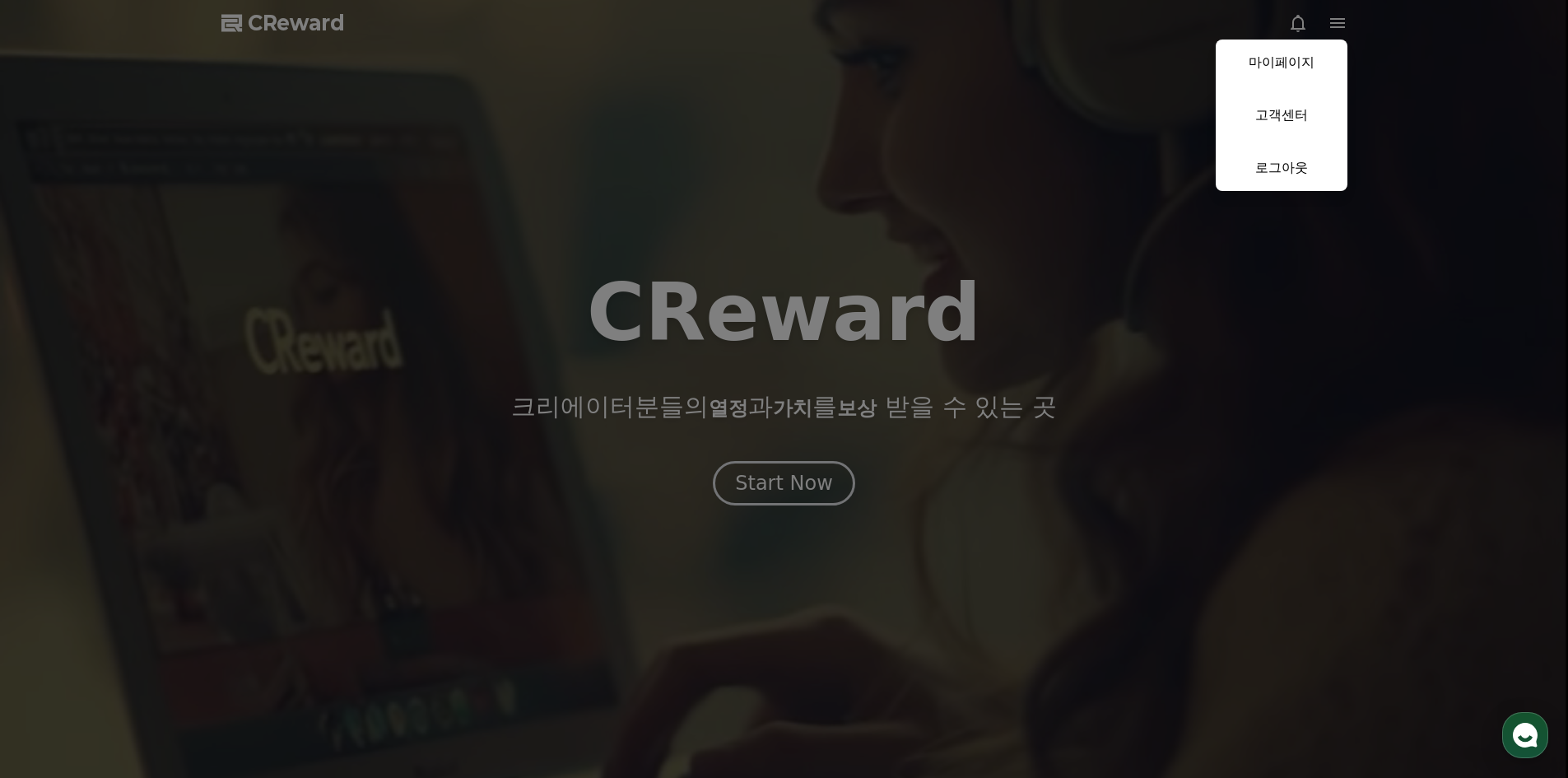
click at [840, 315] on button "close" at bounding box center [784, 389] width 1568 height 778
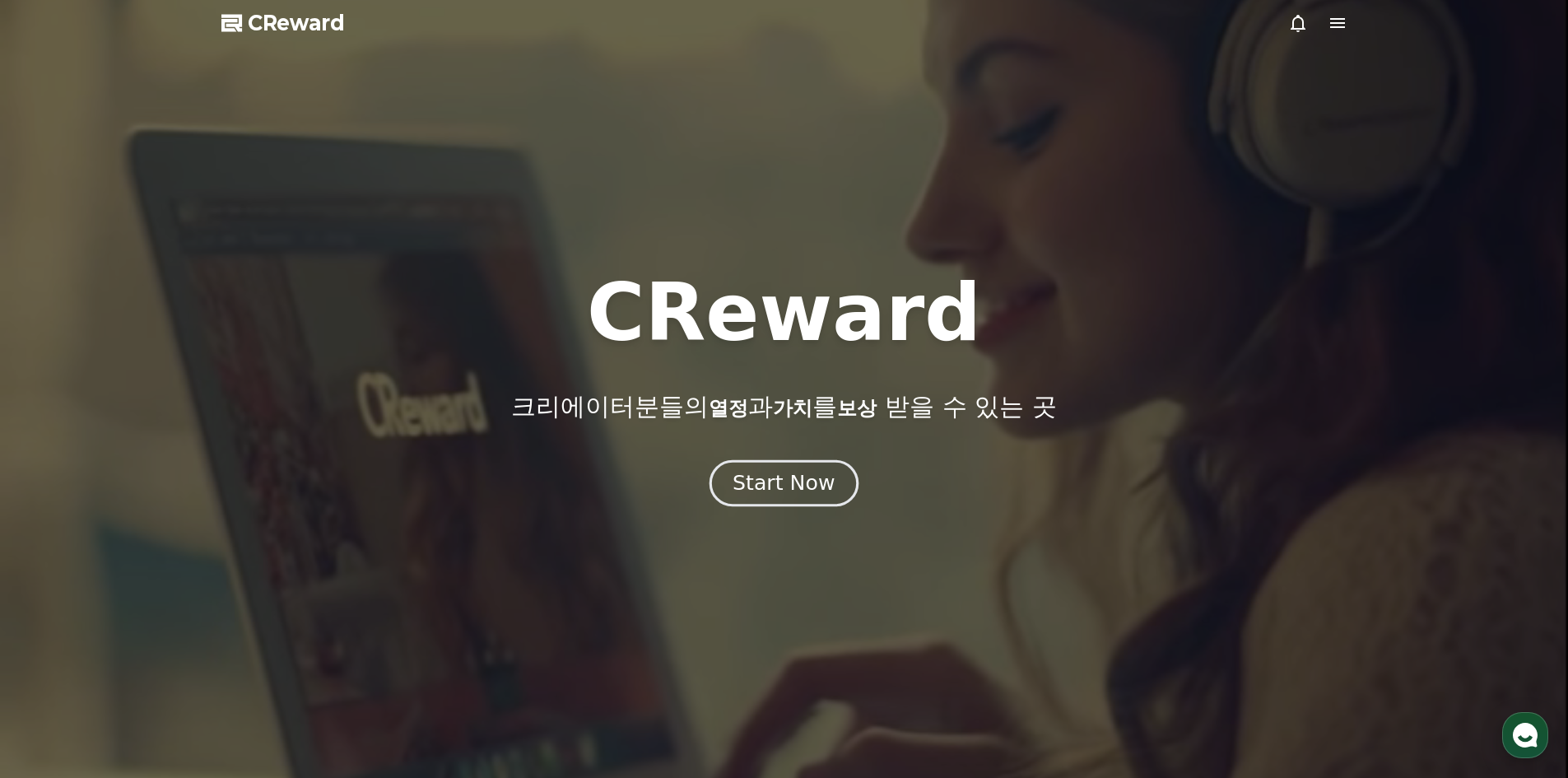
click at [762, 490] on div "Start Now" at bounding box center [784, 483] width 102 height 28
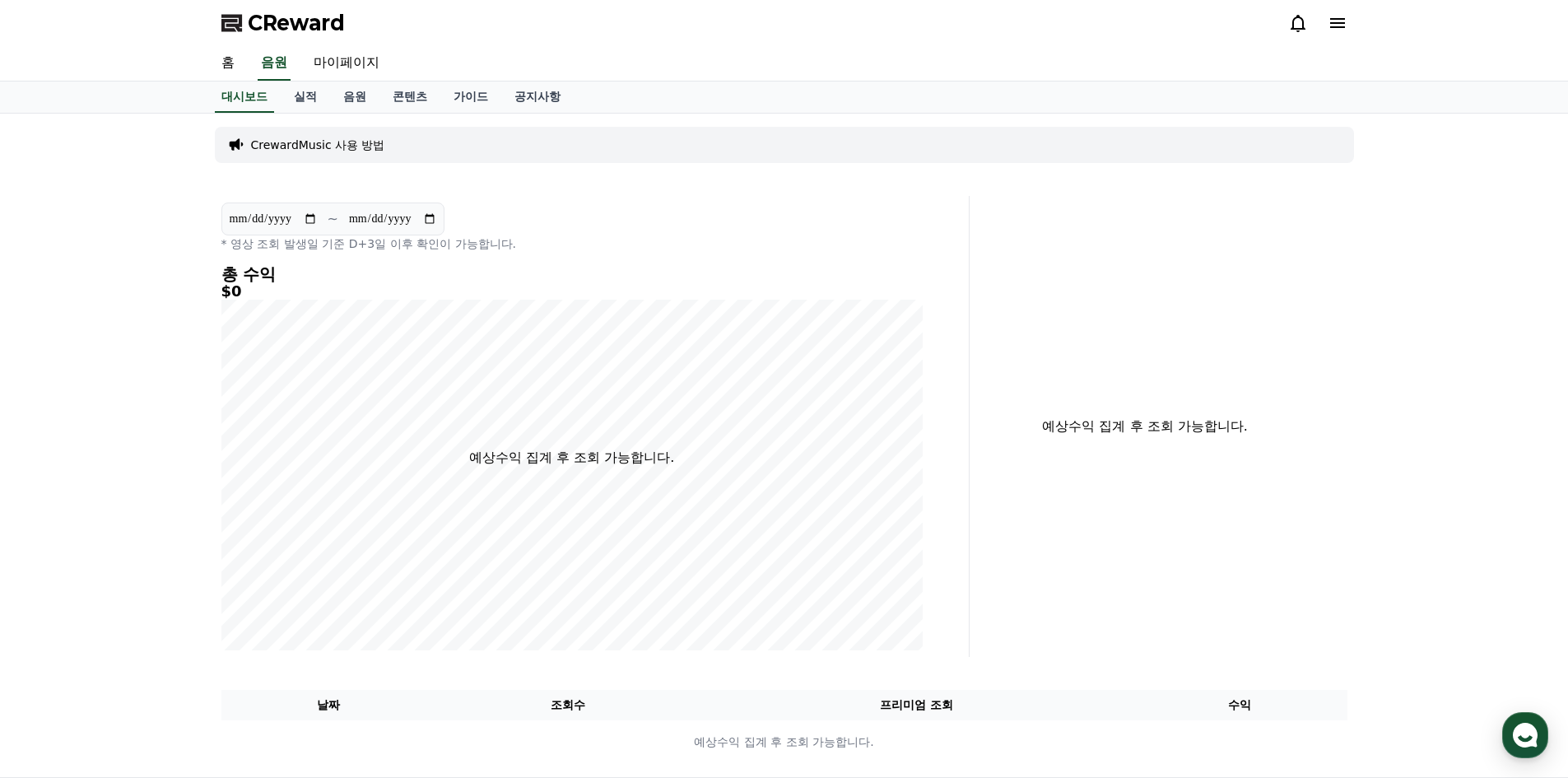
click at [338, 157] on div "CrewardMusic 사용 방법" at bounding box center [784, 144] width 1139 height 36
click at [348, 150] on p "CrewardMusic 사용 방법" at bounding box center [318, 145] width 134 height 17
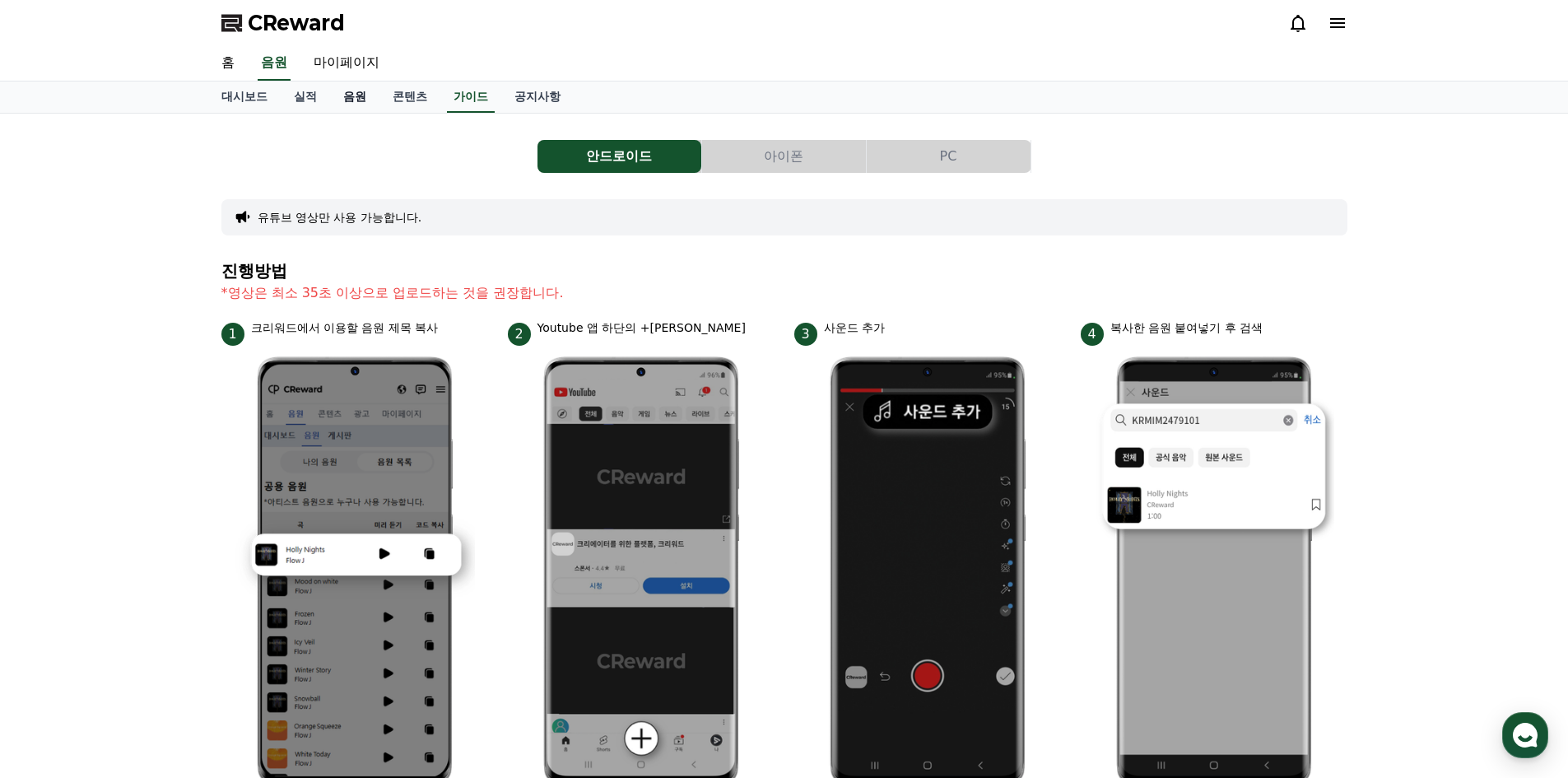
click at [346, 90] on link "음원" at bounding box center [355, 98] width 49 height 32
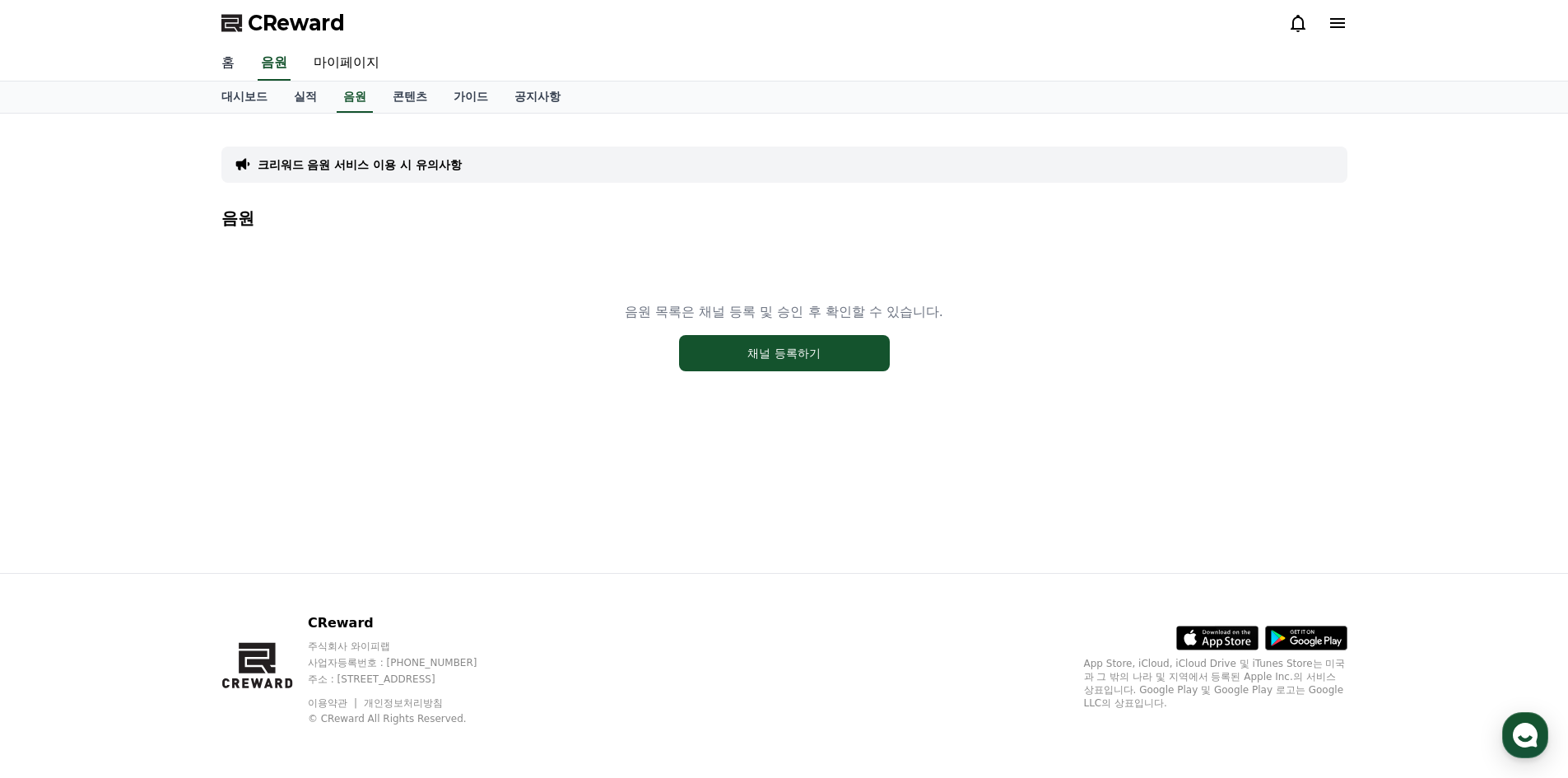
click at [240, 67] on link "홈" at bounding box center [228, 63] width 39 height 34
